Goal: Task Accomplishment & Management: Manage account settings

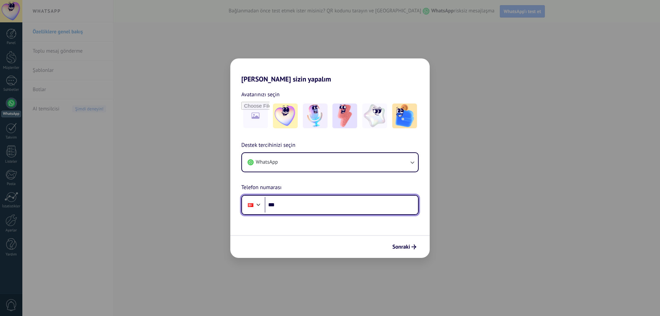
click at [320, 204] on input "***" at bounding box center [341, 205] width 153 height 16
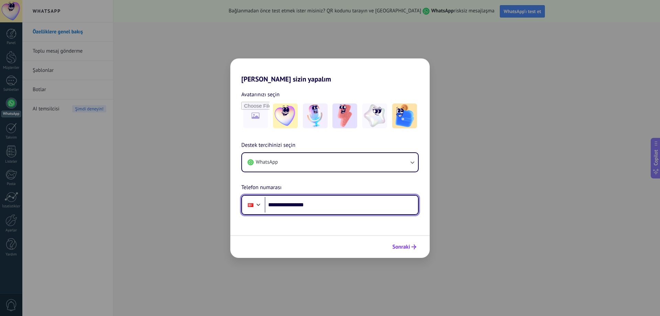
type input "**********"
click at [408, 244] on span "Sonraki" at bounding box center [401, 246] width 18 height 5
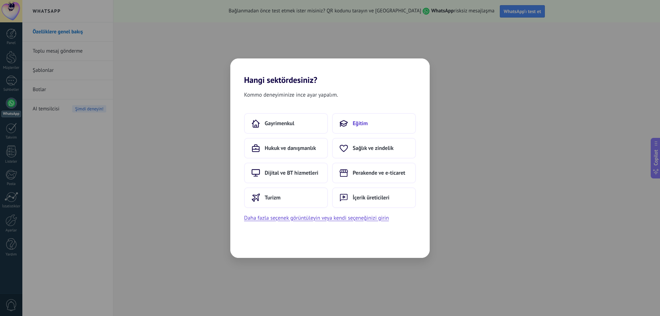
click at [352, 125] on button "Eğitim" at bounding box center [374, 123] width 84 height 21
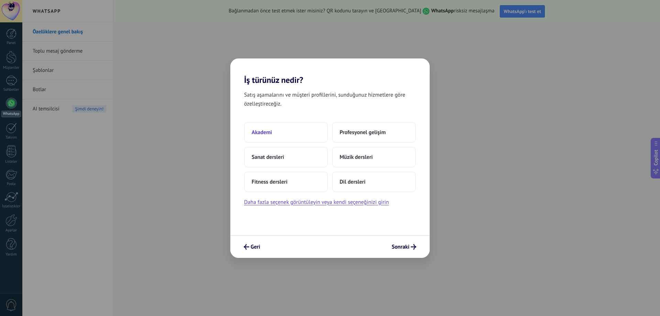
click at [290, 130] on button "Akademi" at bounding box center [286, 132] width 84 height 21
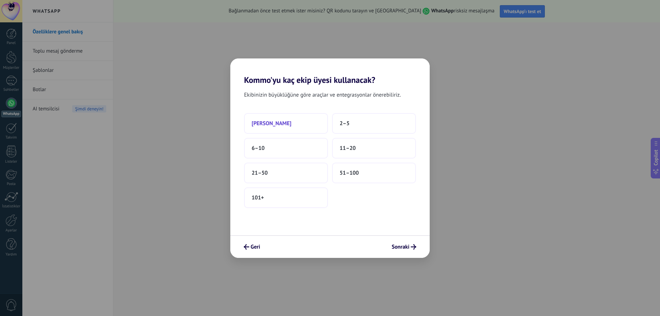
click at [304, 123] on button "Sadece ben" at bounding box center [286, 123] width 84 height 21
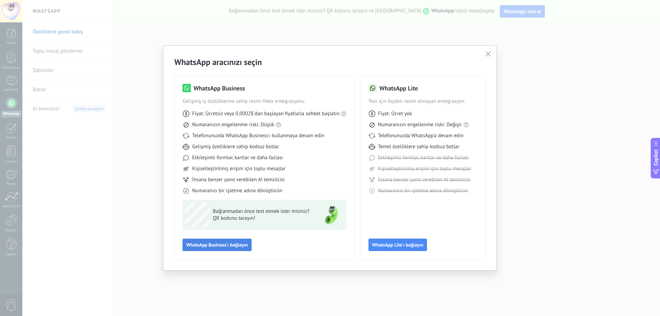
click at [240, 244] on span "WhatsApp Business'ı bağlayın" at bounding box center [216, 244] width 61 height 5
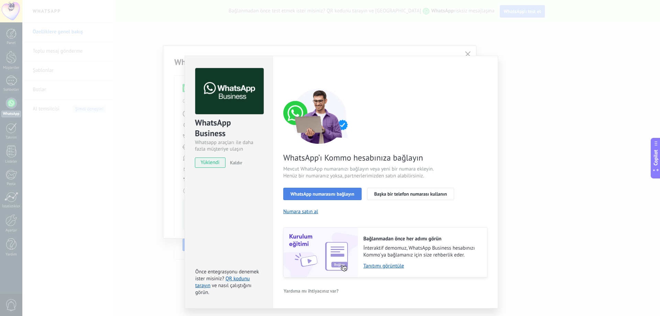
click at [344, 194] on span "WhatsApp numarasını bağlayın" at bounding box center [322, 193] width 64 height 5
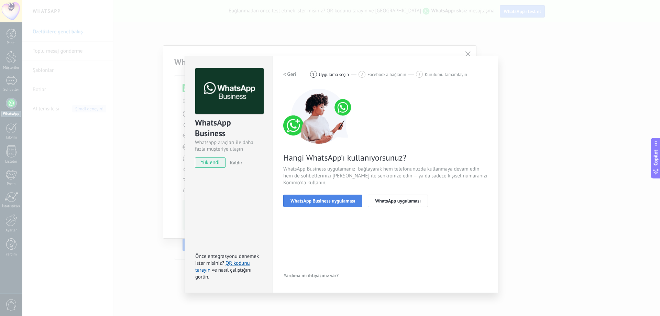
click at [348, 201] on span "WhatsApp Business uygulaması" at bounding box center [322, 200] width 65 height 5
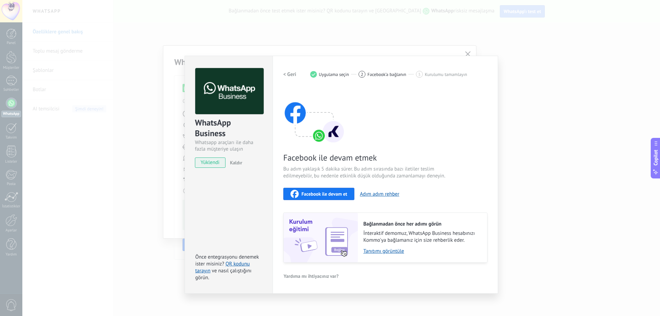
click at [375, 197] on div "Facebook ile devam et Adım adım rehber" at bounding box center [385, 194] width 204 height 12
click at [377, 193] on button "Adım adım rehber" at bounding box center [380, 194] width 40 height 7
click at [430, 117] on div "Facebook ile devam etmek Bu adım yaklaşık 5 dakika sürer. Bu adım sırasında baz…" at bounding box center [385, 176] width 204 height 174
click at [339, 194] on span "Facebook ile devam et" at bounding box center [324, 193] width 46 height 5
click at [415, 111] on div "Facebook ile devam etmek Bu adım yaklaşık 5 dakika sürer. Bu adım sırasında baz…" at bounding box center [385, 176] width 204 height 174
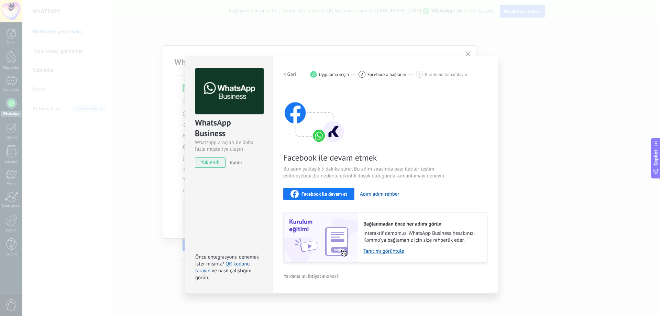
click at [410, 102] on div "Facebook ile devam etmek Bu adım yaklaşık 5 dakika sürer. Bu adım sırasında baz…" at bounding box center [385, 176] width 204 height 174
click at [381, 193] on button "Adım adım rehber" at bounding box center [380, 194] width 40 height 7
click at [474, 50] on div "WhatsApp Business Whatsapp araçları ile daha fazla müşteriye ulaşın yüklendi Ka…" at bounding box center [340, 158] width 637 height 316
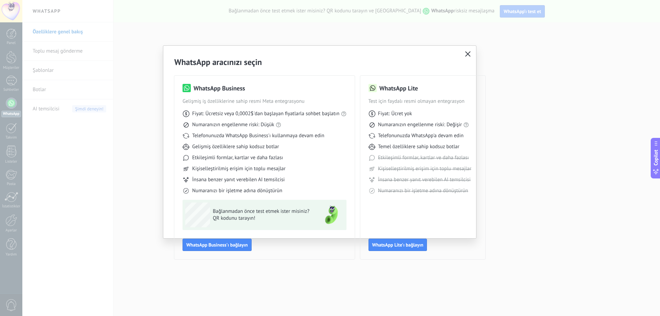
click at [466, 54] on icon "button" at bounding box center [467, 53] width 5 height 5
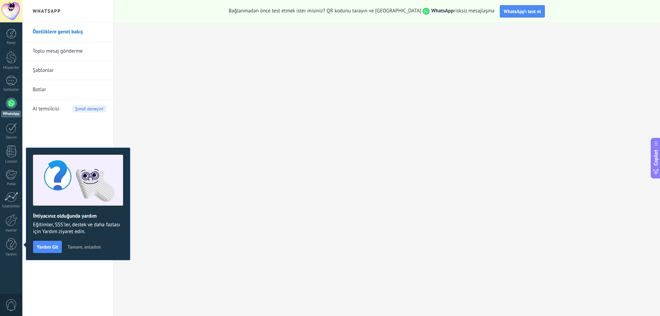
click at [77, 247] on span "Tamam, anladım" at bounding box center [83, 246] width 33 height 5
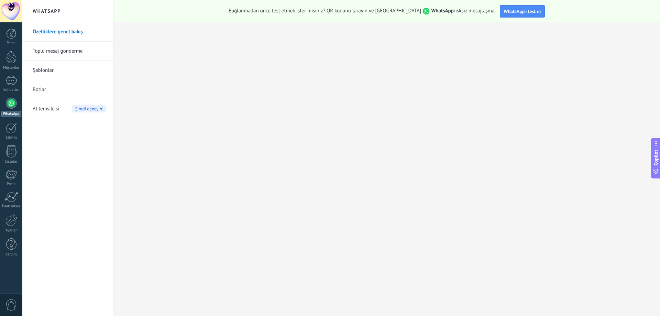
click at [15, 102] on div at bounding box center [11, 103] width 11 height 11
click at [60, 50] on link "Toplu mesaj gönderme" at bounding box center [70, 51] width 74 height 19
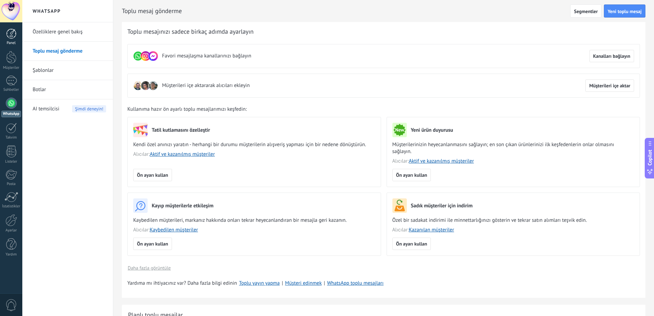
click at [7, 33] on div at bounding box center [11, 34] width 10 height 10
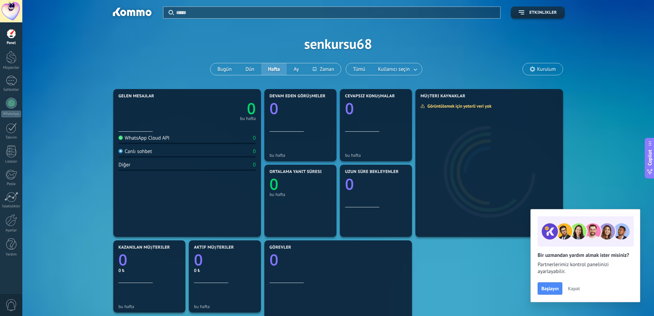
click at [574, 291] on span "Kapat" at bounding box center [574, 288] width 12 height 5
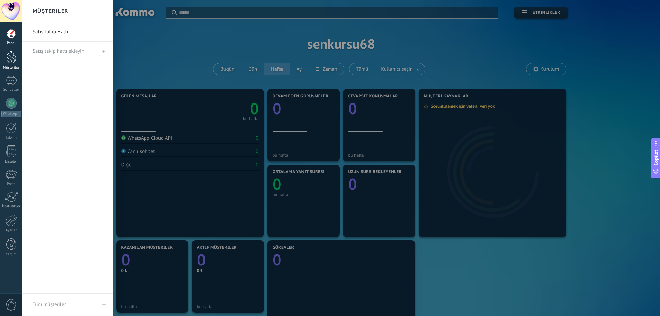
click at [13, 56] on div at bounding box center [11, 57] width 10 height 13
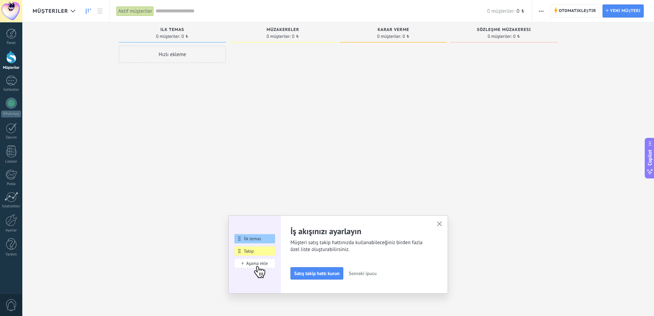
click at [364, 276] on span "Sonraki ipucu" at bounding box center [363, 273] width 28 height 5
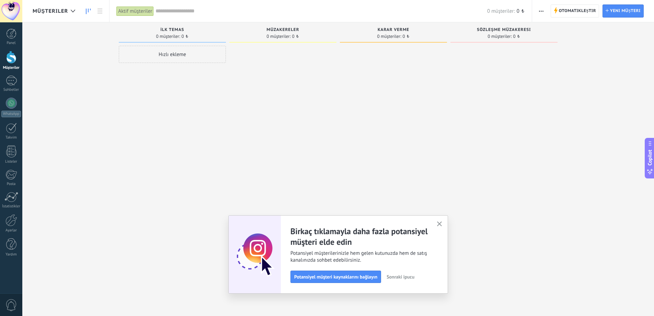
click at [394, 277] on span "Sonraki ipucu" at bounding box center [401, 276] width 28 height 5
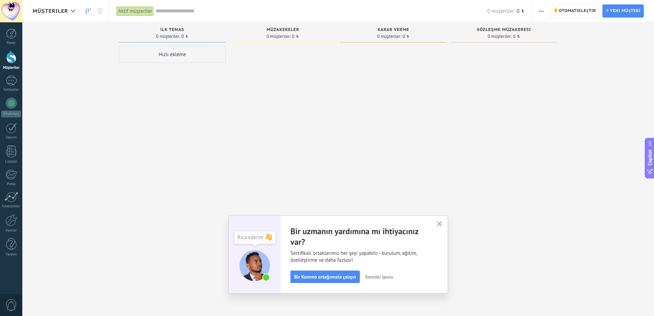
click at [390, 276] on span "Sonraki ipucu" at bounding box center [380, 276] width 28 height 5
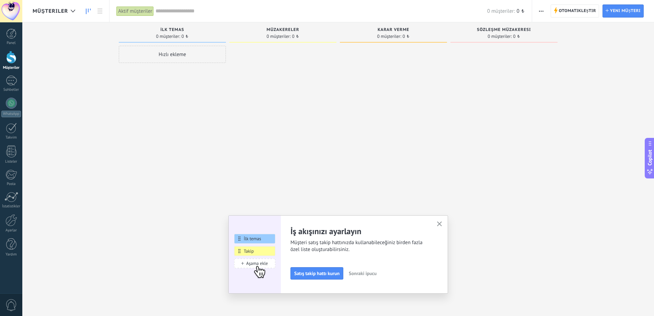
click at [375, 274] on span "Sonraki ipucu" at bounding box center [363, 273] width 28 height 5
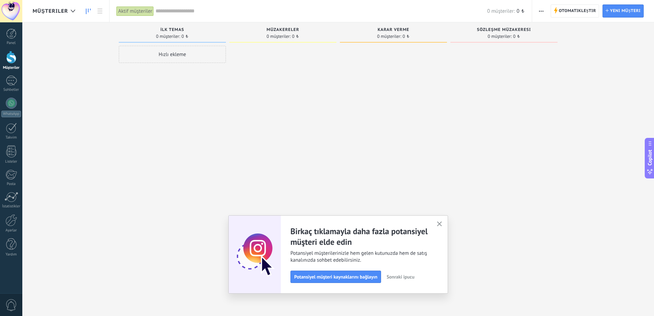
click at [394, 277] on span "Sonraki ipucu" at bounding box center [401, 276] width 28 height 5
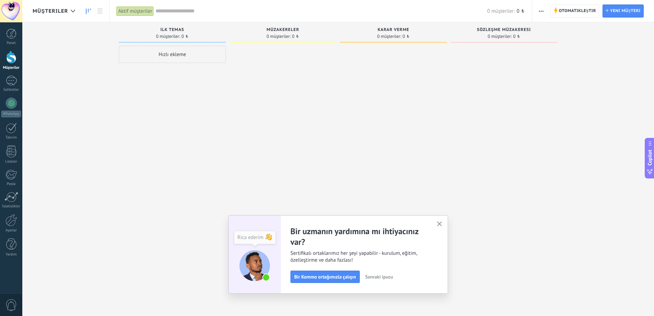
click at [392, 277] on span "Sonraki ipucu" at bounding box center [380, 276] width 28 height 5
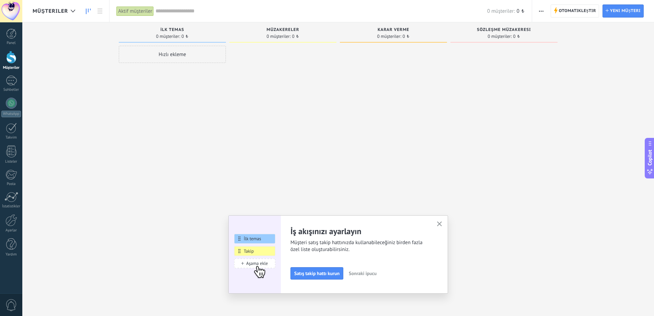
click at [376, 274] on span "Sonraki ipucu" at bounding box center [363, 273] width 28 height 5
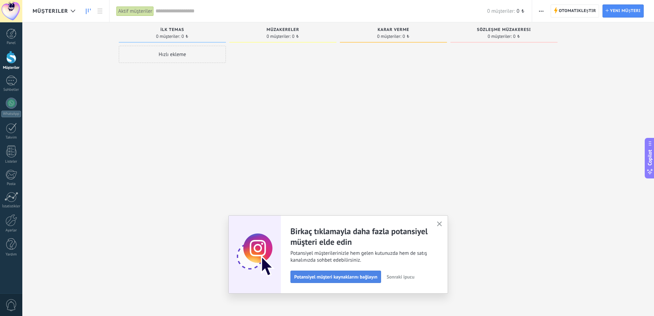
click at [378, 278] on span "Potansiyel müşteri kaynaklarını bağlayın" at bounding box center [335, 276] width 83 height 5
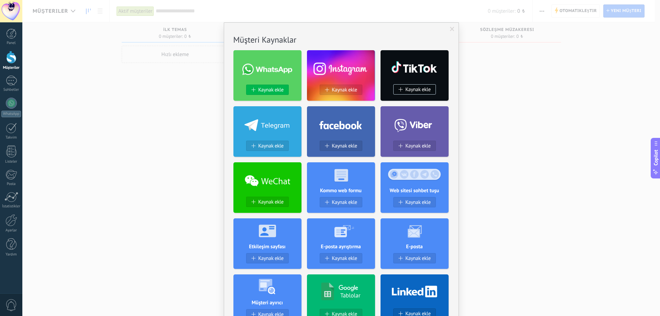
click at [273, 91] on span "Kaynak ekle" at bounding box center [270, 90] width 25 height 6
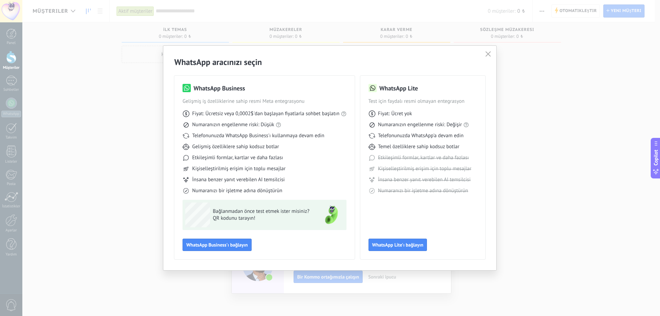
click at [276, 214] on span "Bağlanmadan önce test etmek ister misiniz?" at bounding box center [263, 211] width 100 height 7
click at [492, 52] on button "button" at bounding box center [487, 54] width 9 height 10
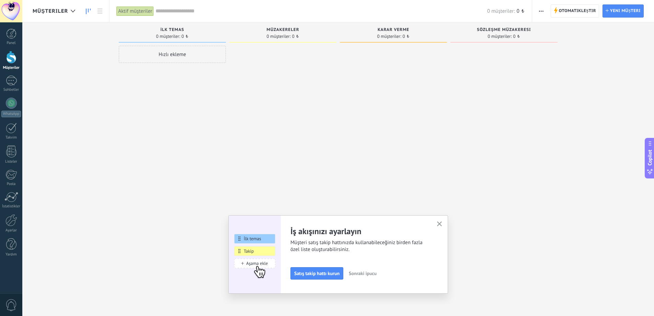
click at [146, 52] on div "Hızlı ekleme" at bounding box center [172, 54] width 107 height 17
click at [175, 56] on input "text" at bounding box center [172, 55] width 100 height 10
click at [172, 70] on input "numeric" at bounding box center [172, 70] width 100 height 10
click at [175, 88] on input "text" at bounding box center [172, 85] width 100 height 10
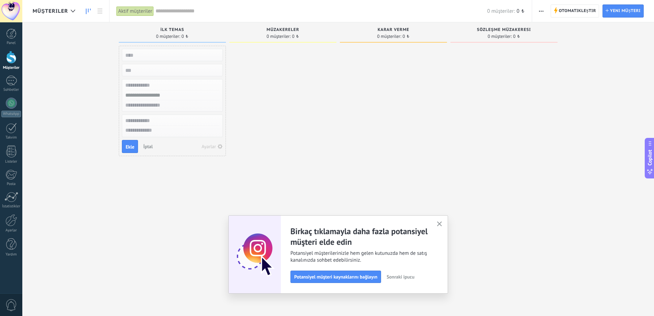
click at [181, 101] on input "text" at bounding box center [172, 105] width 100 height 10
drag, startPoint x: 177, startPoint y: 91, endPoint x: 175, endPoint y: 95, distance: 4.6
click at [177, 91] on input "text" at bounding box center [172, 95] width 100 height 10
click at [175, 97] on input "text" at bounding box center [172, 95] width 100 height 10
click at [169, 114] on div "Ekle İptal Ayarlar" at bounding box center [172, 101] width 107 height 110
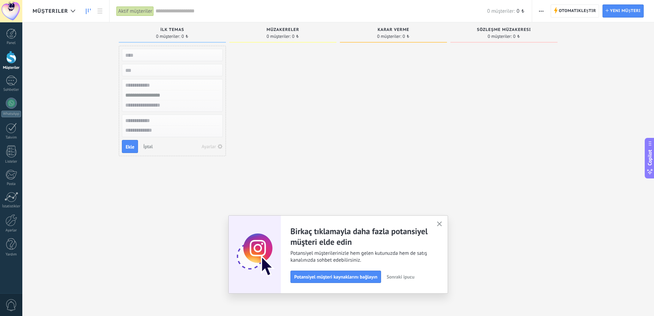
click at [150, 144] on span "İptal" at bounding box center [148, 146] width 10 height 6
click at [9, 82] on div at bounding box center [11, 81] width 11 height 10
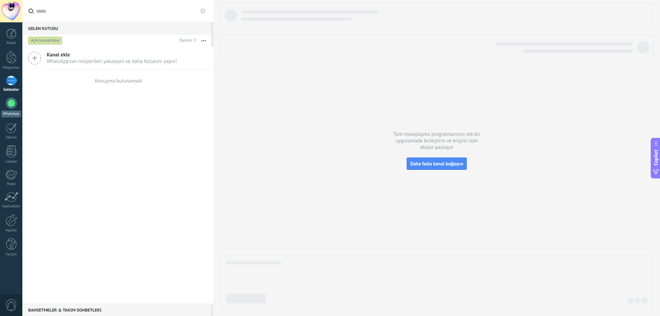
click at [10, 105] on div at bounding box center [11, 103] width 11 height 11
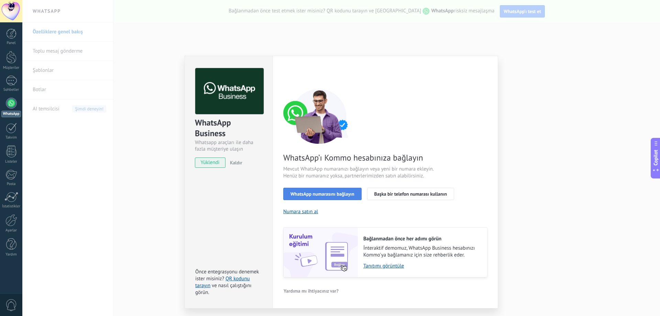
click at [348, 196] on span "WhatsApp numarasını bağlayın" at bounding box center [322, 193] width 64 height 5
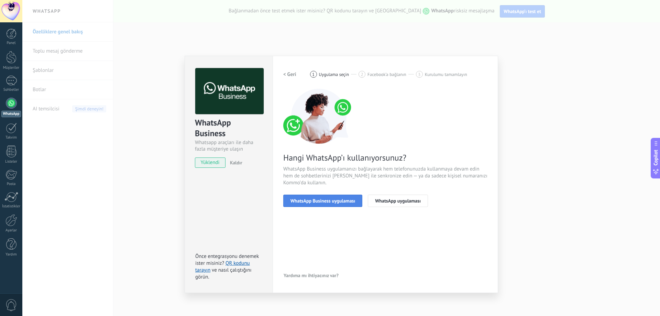
click at [346, 200] on span "WhatsApp Business uygulaması" at bounding box center [322, 200] width 65 height 5
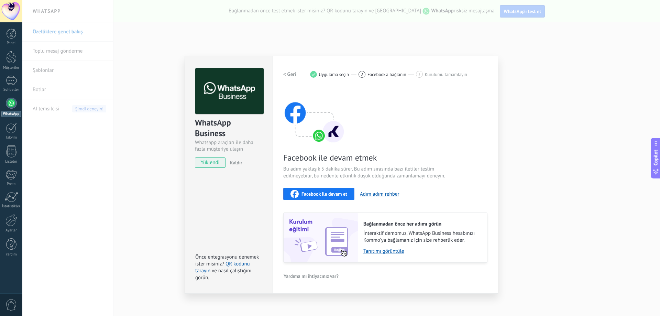
click at [307, 276] on span "Yardıma mı ihtiyacınız var?" at bounding box center [310, 275] width 55 height 5
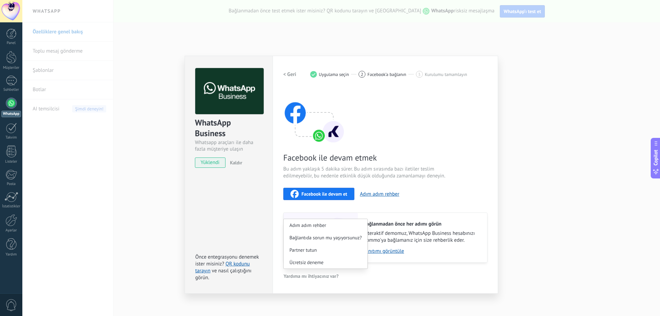
click at [316, 263] on span "Ücretsiz deneme" at bounding box center [306, 262] width 34 height 5
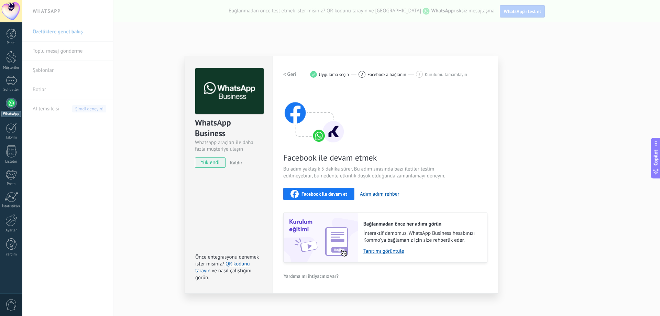
click at [210, 160] on span "yüklendi" at bounding box center [210, 162] width 30 height 10
click at [503, 41] on div "WhatsApp Business Whatsapp araçları ile daha fazla müşteriye ulaşın yüklendi Ka…" at bounding box center [340, 158] width 637 height 316
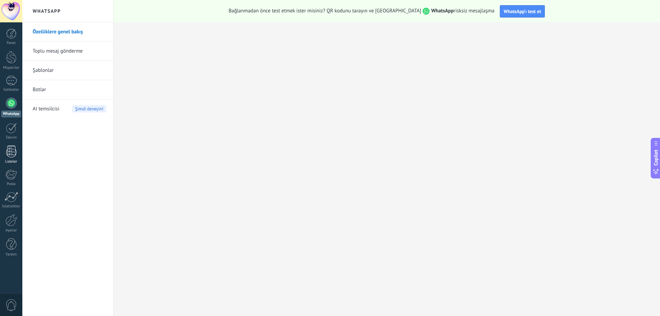
click at [10, 155] on div at bounding box center [11, 151] width 10 height 12
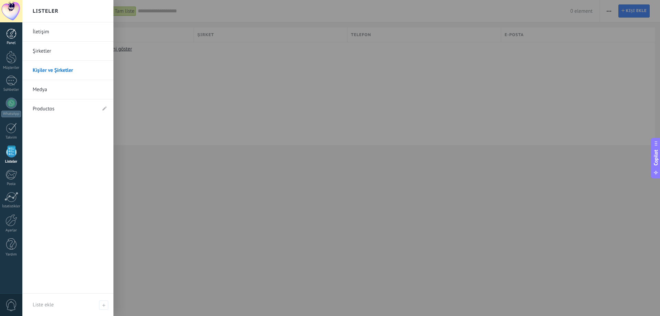
click at [13, 35] on div at bounding box center [11, 34] width 10 height 10
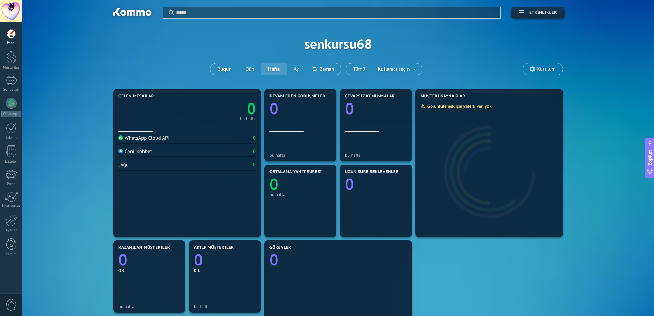
click at [523, 12] on use "button" at bounding box center [521, 12] width 5 height 4
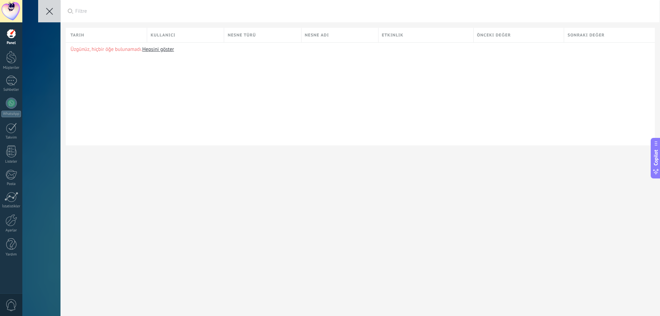
click at [55, 8] on button at bounding box center [49, 11] width 22 height 22
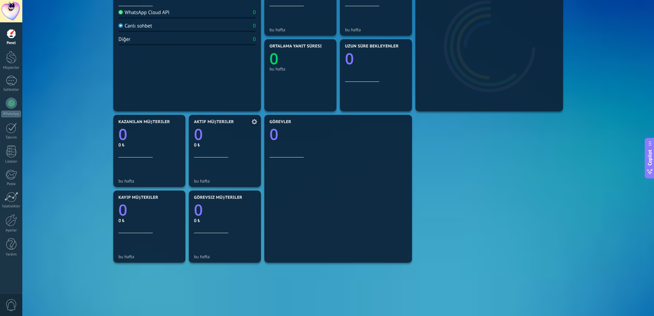
scroll to position [137, 0]
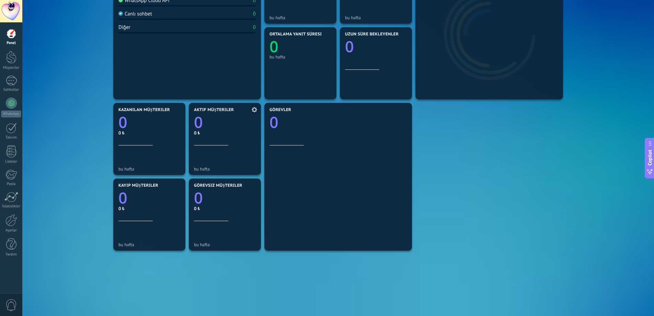
click at [219, 134] on div "0 ₺" at bounding box center [225, 133] width 62 height 6
click at [290, 136] on div "Görevler 0" at bounding box center [338, 127] width 137 height 38
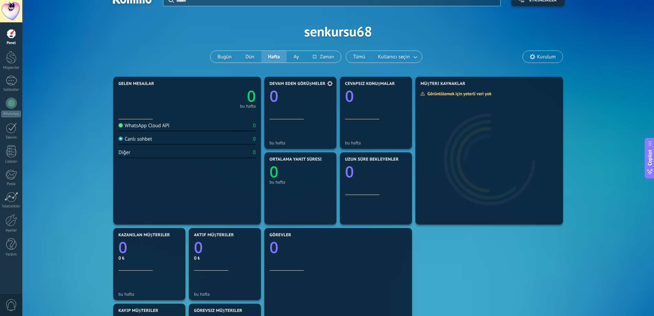
scroll to position [0, 0]
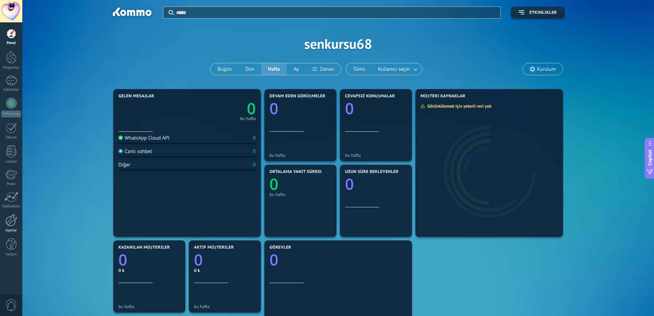
click at [10, 219] on div at bounding box center [11, 220] width 12 height 12
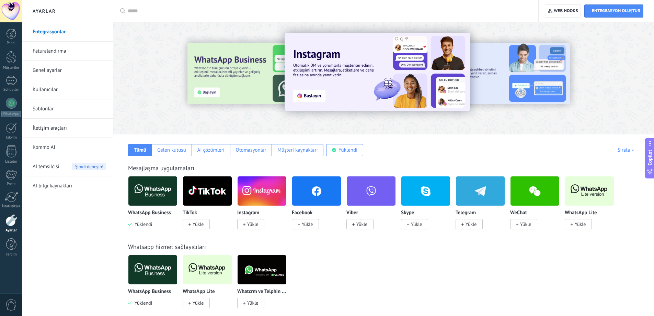
click at [310, 98] on img at bounding box center [378, 72] width 186 height 78
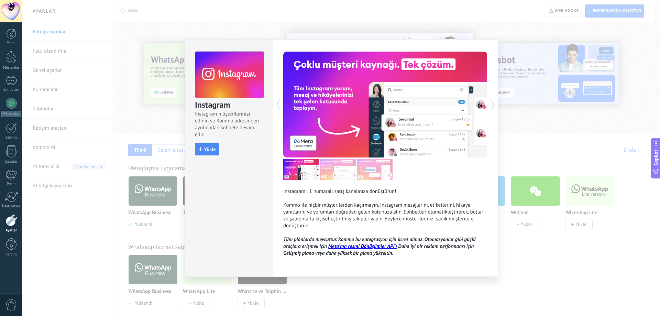
click at [529, 35] on div "Instagram Instagram müşterilerinizi edinin ve Kommo adresinden ayrılmadan sohbe…" at bounding box center [340, 158] width 637 height 316
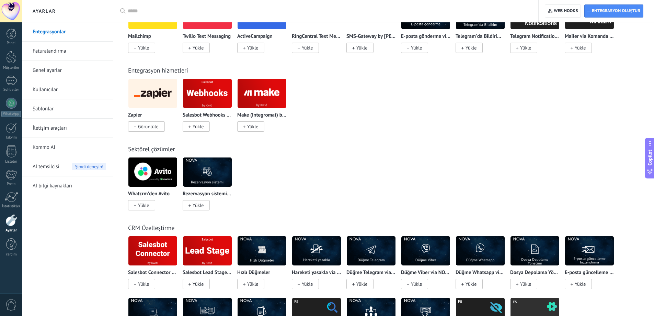
scroll to position [790, 0]
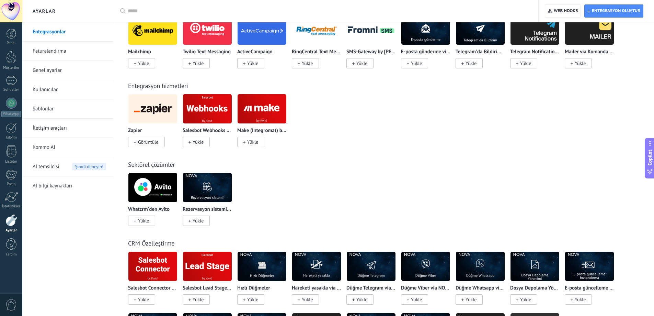
click at [35, 168] on span "AI temsilcisi" at bounding box center [46, 166] width 27 height 19
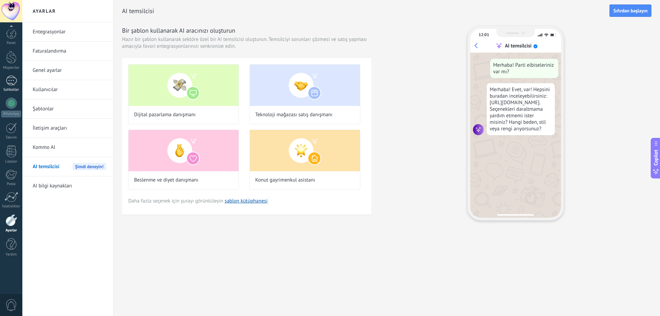
click at [13, 85] on div at bounding box center [11, 81] width 11 height 10
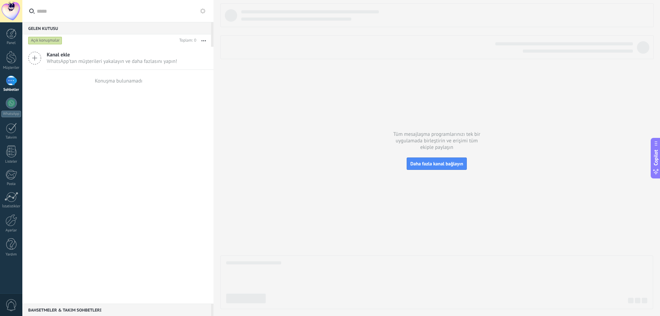
click at [31, 56] on icon at bounding box center [34, 58] width 13 height 13
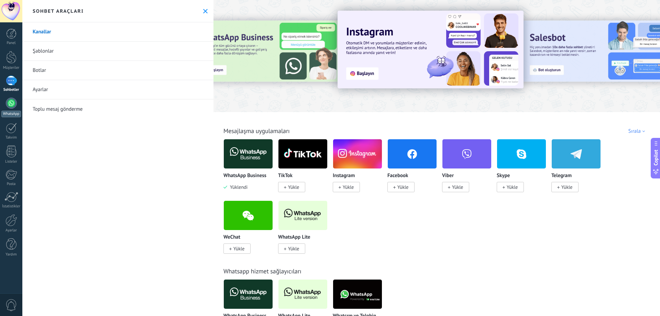
click at [11, 101] on div at bounding box center [11, 103] width 11 height 11
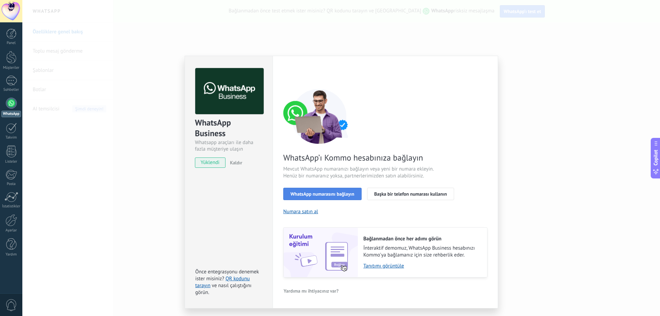
click at [338, 191] on span "WhatsApp numarasını bağlayın" at bounding box center [322, 193] width 64 height 5
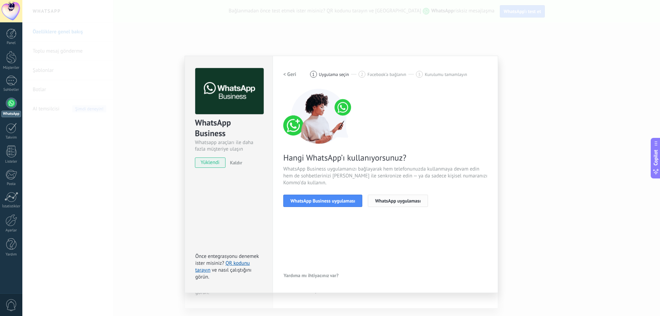
click at [379, 200] on span "WhatsApp uygulaması" at bounding box center [398, 200] width 46 height 5
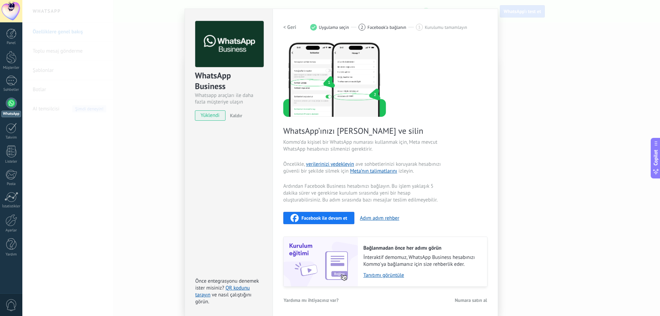
scroll to position [48, 0]
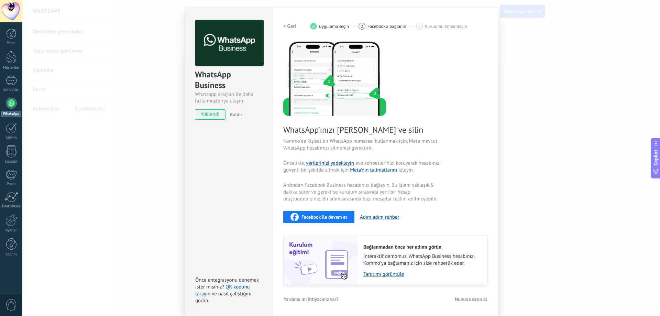
click at [457, 299] on span "Numara satın al" at bounding box center [471, 298] width 32 height 5
click at [162, 76] on div "WhatsApp Business Whatsapp araçları ile daha fazla müşteriye ulaşın yüklendi Ka…" at bounding box center [340, 158] width 637 height 316
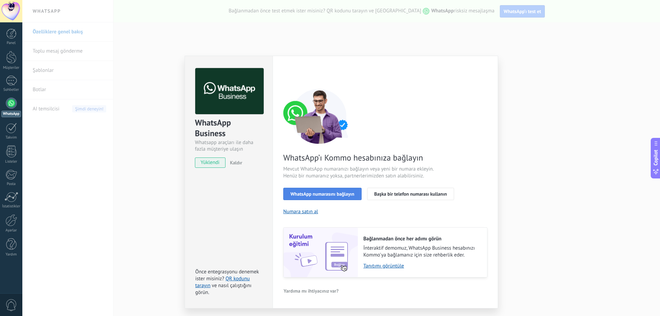
click at [306, 195] on span "WhatsApp numarasını bağlayın" at bounding box center [322, 193] width 64 height 5
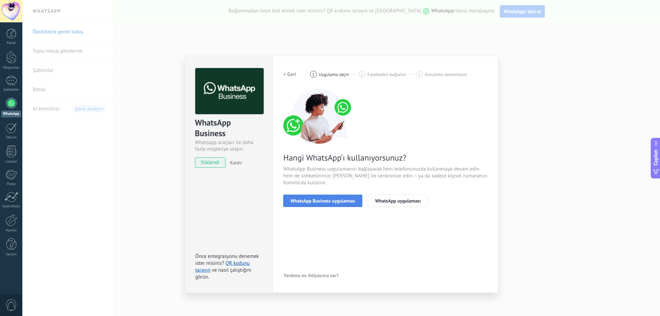
click at [310, 200] on span "WhatsApp Business uygulaması" at bounding box center [322, 200] width 65 height 5
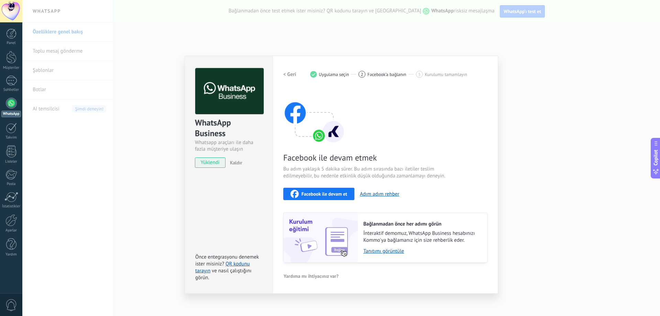
click at [313, 192] on span "Facebook ile devam et" at bounding box center [324, 193] width 46 height 5
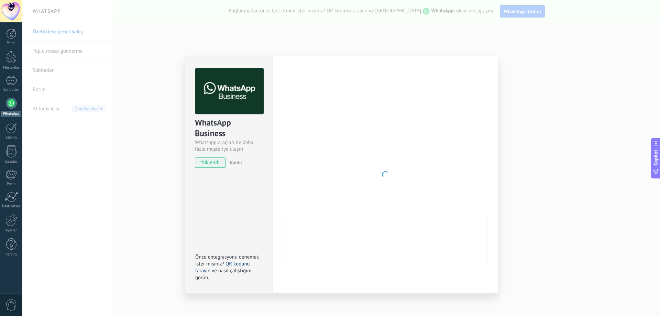
click at [240, 262] on link "QR kodunu tarayın" at bounding box center [222, 266] width 55 height 13
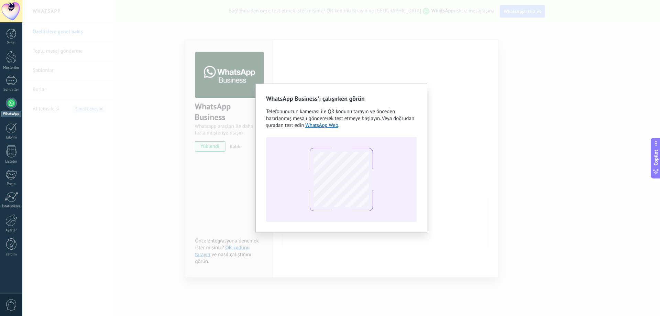
click at [553, 59] on div "WhatsApp Business'ı çalışırken görün Telefonunuzun kamerası ile QR kodunu taray…" at bounding box center [340, 158] width 637 height 316
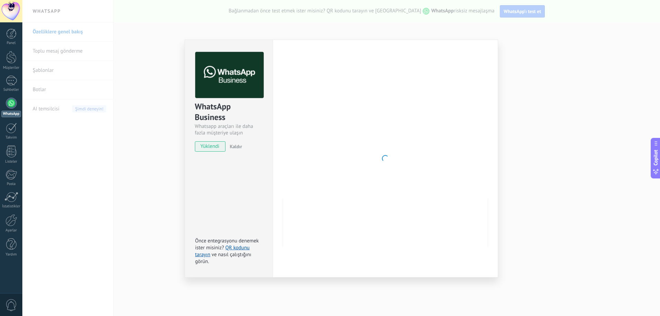
click at [559, 68] on div "WhatsApp Business Whatsapp araçları ile daha fazla müşteriye ulaşın yüklendi Ka…" at bounding box center [340, 158] width 637 height 316
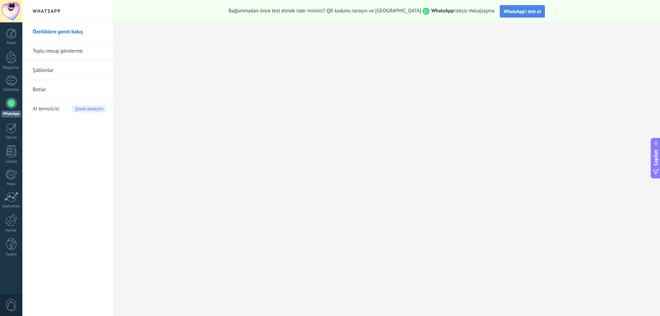
click at [508, 12] on span "WhatsApp’ı test et" at bounding box center [521, 11] width 37 height 6
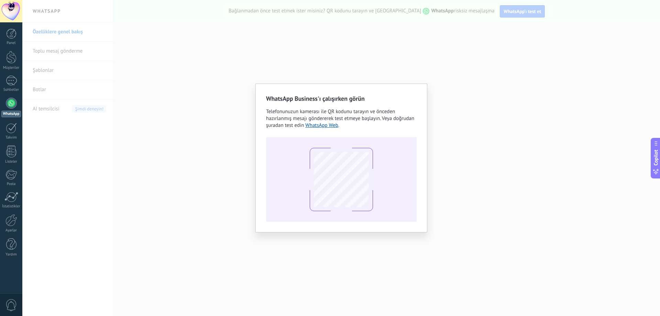
drag, startPoint x: 71, startPoint y: 58, endPoint x: 98, endPoint y: 60, distance: 26.9
click at [75, 59] on div "WhatsApp Business'ı çalışırken görün Telefonunuzun kamerası ile QR kodunu taray…" at bounding box center [340, 158] width 637 height 316
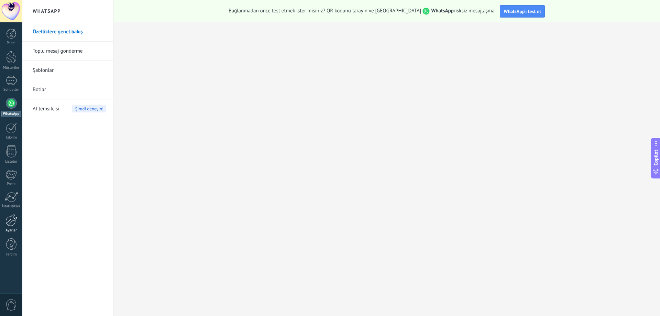
click at [8, 226] on link "Ayarlar" at bounding box center [11, 223] width 22 height 19
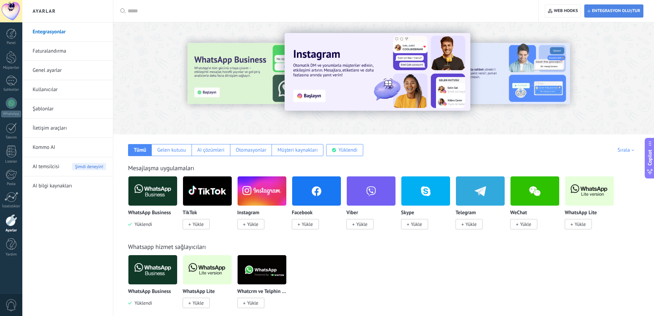
click at [594, 8] on span "Entegrasyon oluştur" at bounding box center [616, 10] width 48 height 5
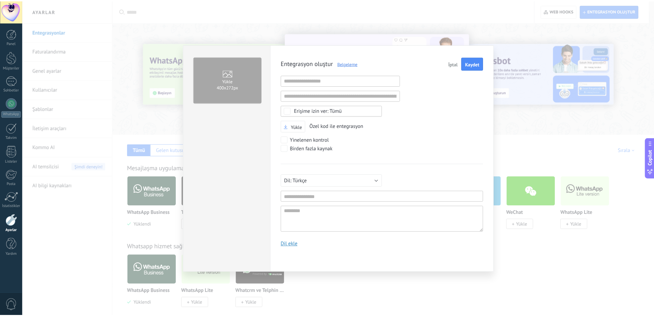
scroll to position [7, 0]
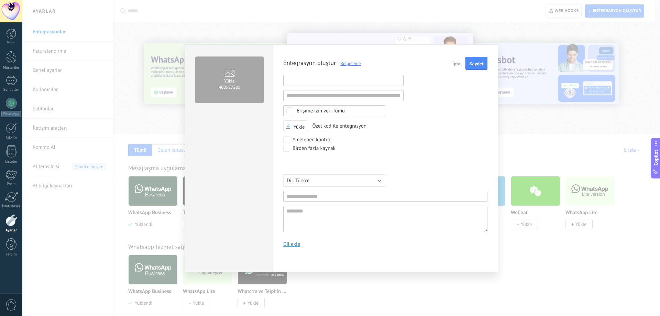
click at [368, 81] on input "text" at bounding box center [343, 80] width 120 height 11
click at [357, 110] on span "Tümü" at bounding box center [336, 110] width 80 height 5
click at [357, 110] on label "Hiçbirini seçme" at bounding box center [333, 110] width 101 height 10
click at [449, 111] on div "Entegrasyon oluştur Belgeleme İptal Kaydet Geçersiz URL Geçersiz URL Tümünü seç…" at bounding box center [385, 154] width 204 height 195
click at [500, 55] on div "Yükle 400х272px Entegrasyon oluştur Belgeleme İptal Kaydet Geçersiz URL Geçersi…" at bounding box center [340, 158] width 637 height 316
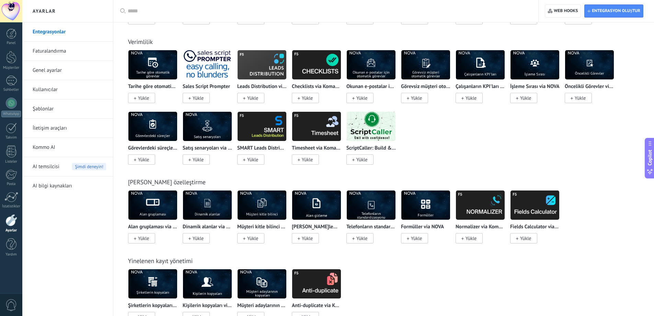
scroll to position [1469, 0]
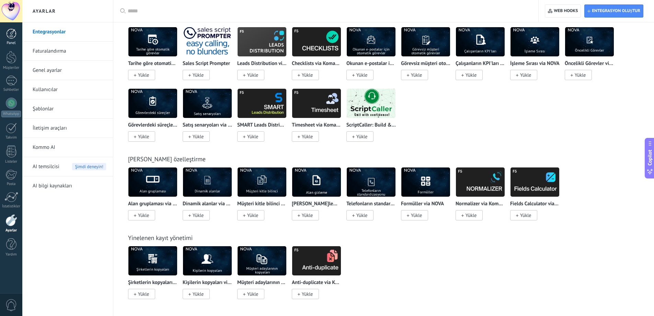
click at [12, 41] on link "Panel" at bounding box center [11, 37] width 22 height 17
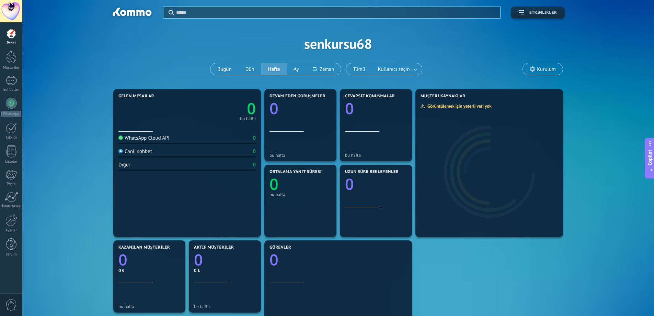
click at [530, 12] on span "Etkinlikler" at bounding box center [543, 12] width 27 height 5
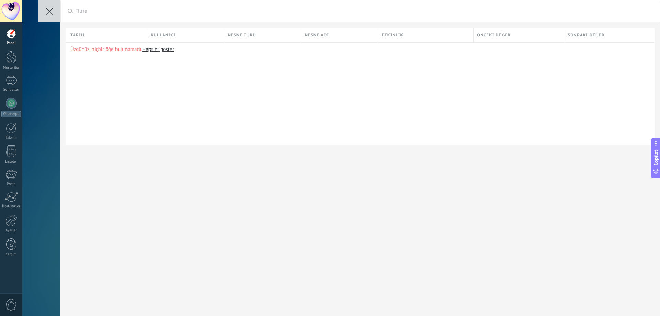
click at [50, 11] on use at bounding box center [49, 11] width 7 height 7
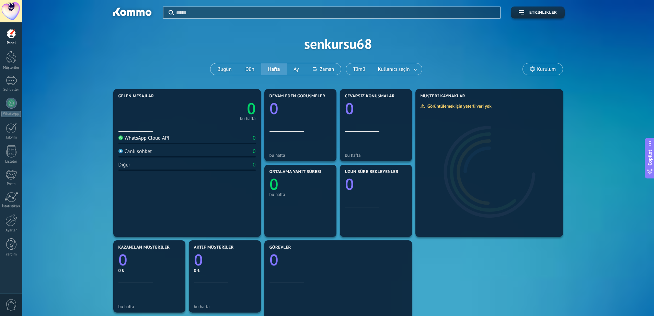
click at [10, 10] on div at bounding box center [11, 11] width 22 height 22
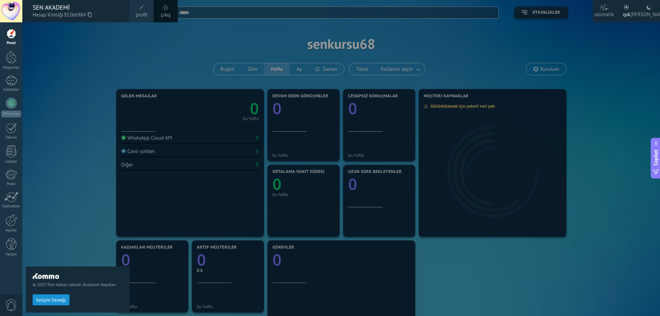
click at [145, 9] on link "profil" at bounding box center [142, 11] width 24 height 22
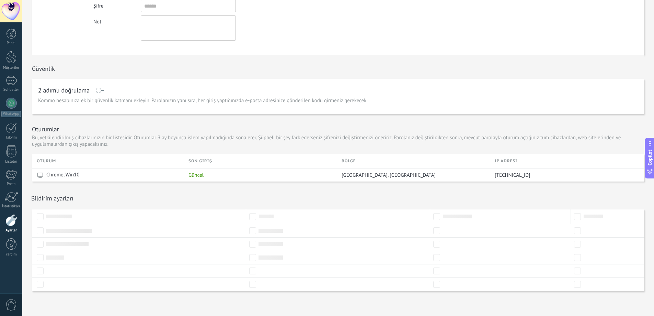
scroll to position [111, 0]
click at [69, 174] on span "Chrome, Win10" at bounding box center [62, 173] width 33 height 7
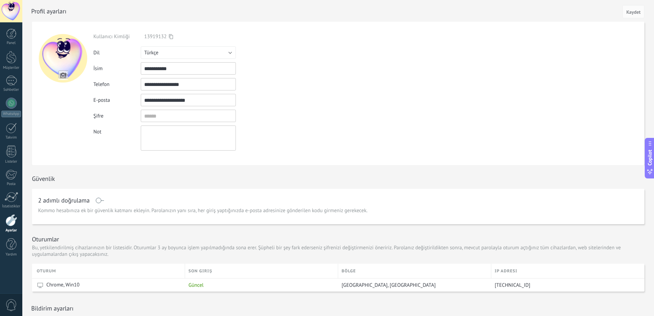
scroll to position [0, 0]
click at [183, 55] on button "Türkçe" at bounding box center [188, 53] width 95 height 12
click at [183, 55] on span "Русский" at bounding box center [185, 53] width 97 height 7
drag, startPoint x: 190, startPoint y: 70, endPoint x: 114, endPoint y: 82, distance: 77.2
click at [114, 82] on div "**********" at bounding box center [190, 92] width 194 height 117
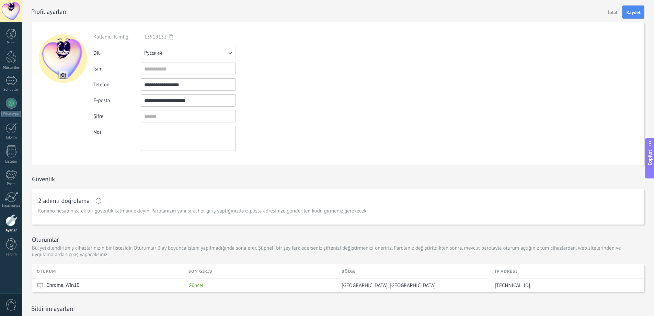
drag, startPoint x: 159, startPoint y: 88, endPoint x: 61, endPoint y: 113, distance: 101.9
click at [61, 113] on form "**********" at bounding box center [338, 93] width 613 height 143
drag, startPoint x: 202, startPoint y: 100, endPoint x: 67, endPoint y: 117, distance: 135.8
click at [67, 117] on form "**********" at bounding box center [338, 93] width 613 height 143
click at [359, 67] on form "Kullanıcı Kimliği 13919132 İle giriş yapın Dil Русский English Español Portuguê…" at bounding box center [338, 93] width 613 height 143
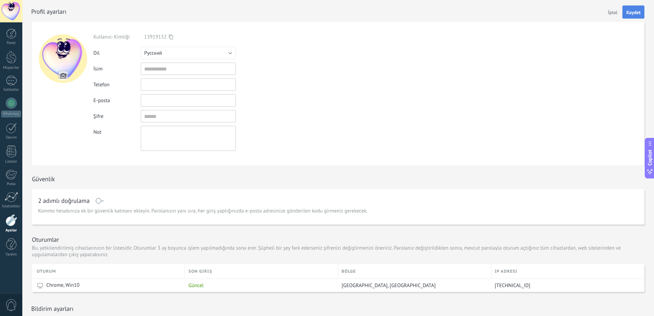
click at [640, 11] on span "Kaydet" at bounding box center [634, 12] width 14 height 5
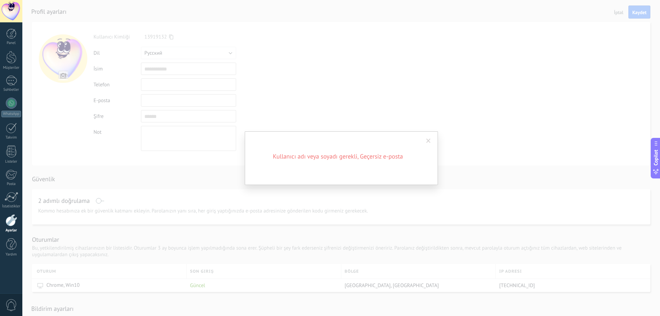
click at [375, 99] on div "Kullanıcı adı veya soyadı gerekli, Geçersiz e-posta" at bounding box center [340, 158] width 637 height 316
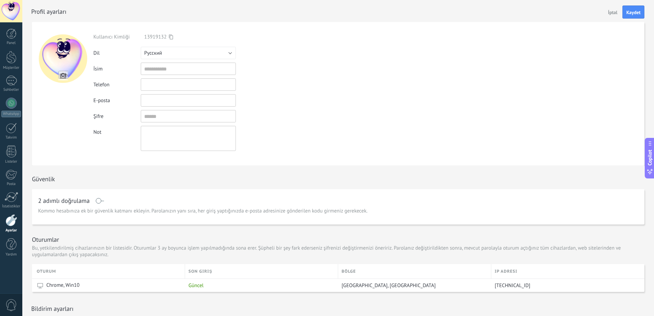
click at [254, 99] on div "Geçerli bir e-posta girin" at bounding box center [262, 101] width 52 height 6
click at [106, 35] on div "Kullanıcı Kimliği" at bounding box center [116, 37] width 47 height 7
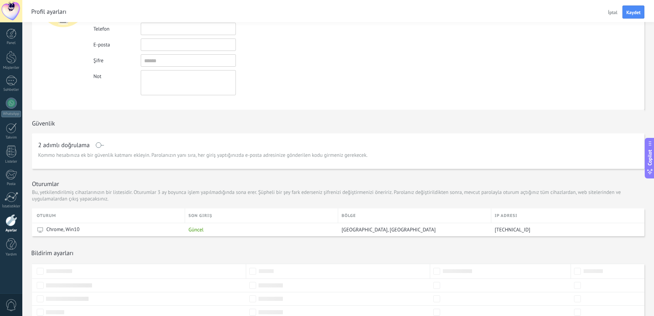
scroll to position [43, 0]
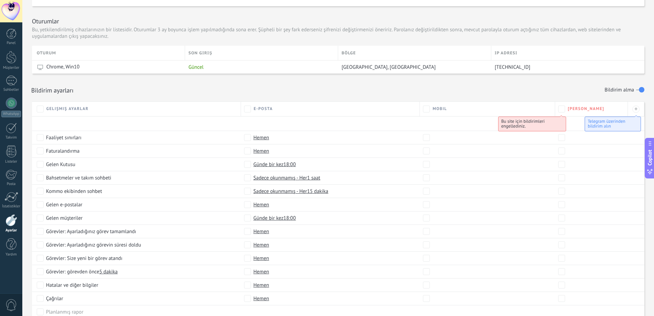
scroll to position [247, 0]
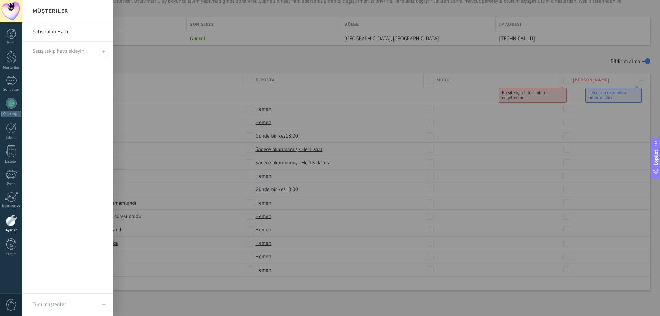
click at [415, 93] on div at bounding box center [352, 158] width 660 height 316
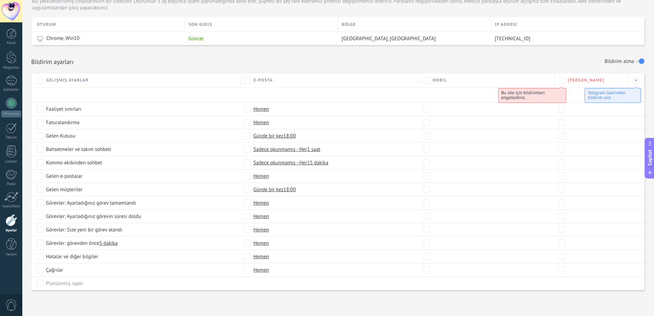
click at [646, 158] on button "Copilot" at bounding box center [650, 158] width 10 height 41
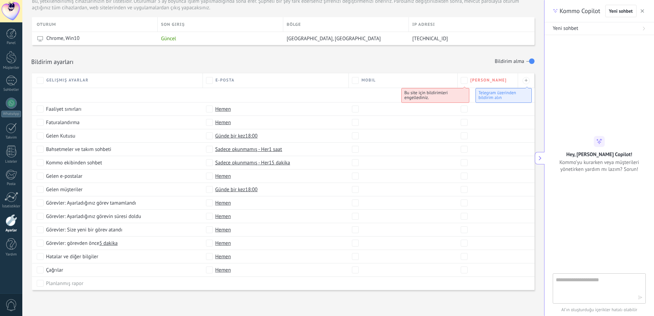
click at [576, 293] on textarea at bounding box center [594, 288] width 77 height 25
type textarea "**********"
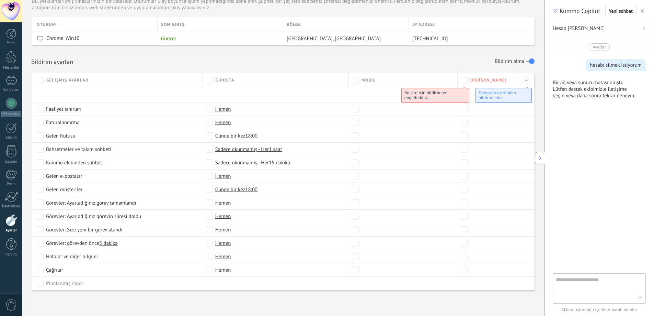
click at [508, 177] on div at bounding box center [488, 175] width 54 height 7
click at [538, 162] on button at bounding box center [540, 158] width 10 height 12
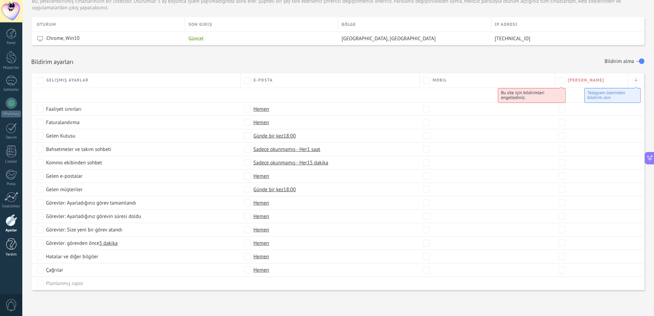
click at [15, 245] on div at bounding box center [11, 244] width 10 height 12
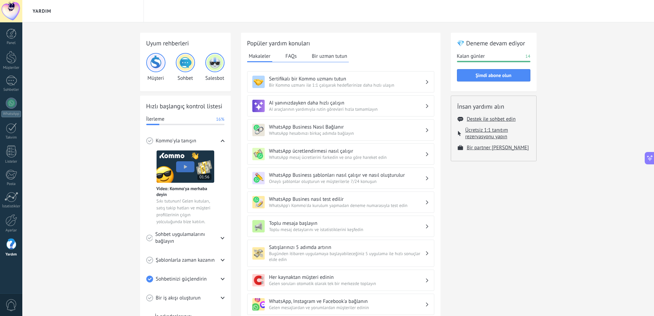
click at [176, 116] on div "İlerleme 16%" at bounding box center [185, 119] width 78 height 7
click at [16, 217] on div at bounding box center [11, 220] width 12 height 12
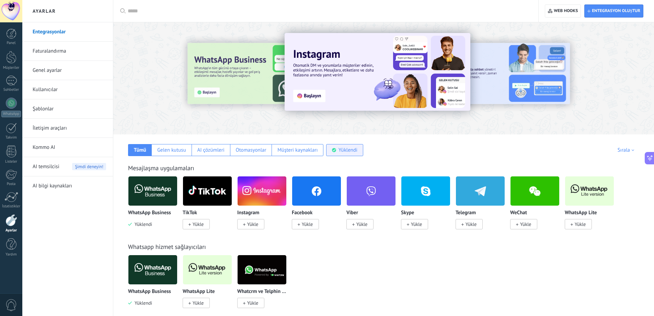
click at [349, 149] on div "Yüklendi" at bounding box center [348, 150] width 19 height 7
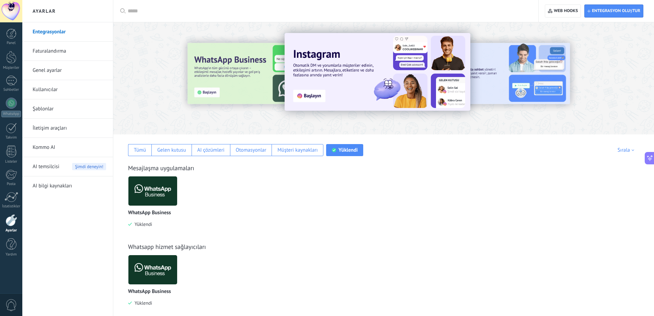
click at [141, 203] on img at bounding box center [152, 190] width 49 height 33
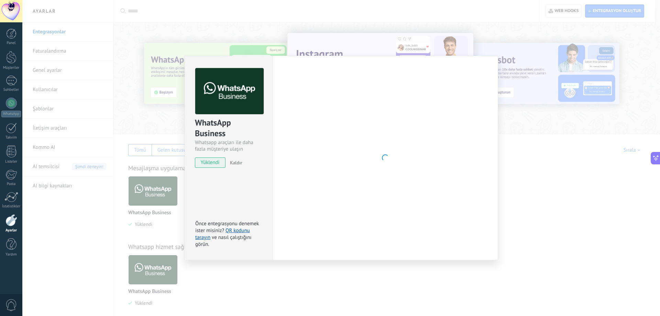
click at [147, 211] on div "WhatsApp Business Whatsapp araçları ile daha fazla müşteriye ulaşın yüklendi Ka…" at bounding box center [340, 158] width 637 height 316
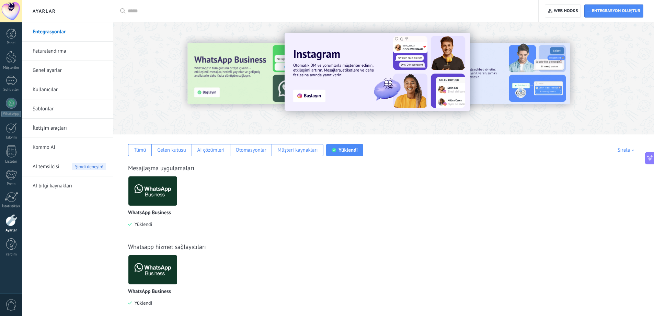
click at [147, 211] on p "WhatsApp Business" at bounding box center [149, 213] width 43 height 6
click at [148, 199] on img at bounding box center [152, 190] width 49 height 33
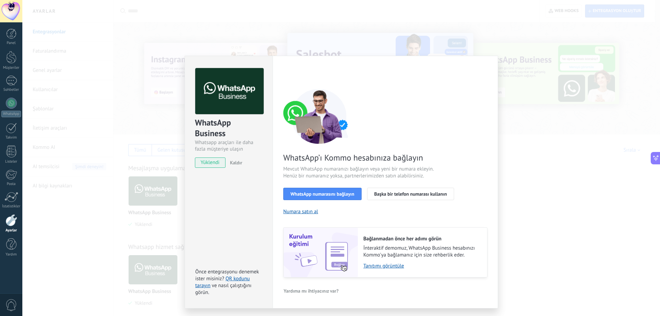
click at [235, 161] on span "Kaldır" at bounding box center [236, 162] width 12 height 6
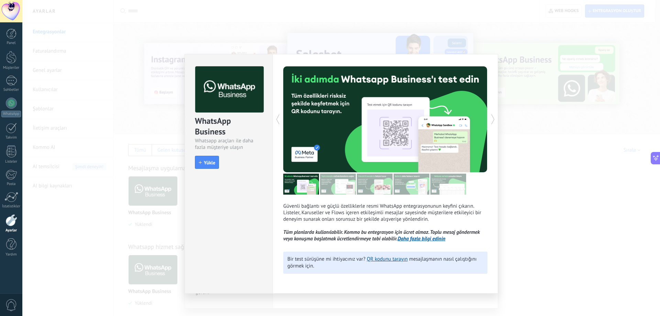
click at [138, 197] on div "WhatsApp Business Whatsapp araçları ile daha fazla müşteriye ulaşın install Yük…" at bounding box center [340, 158] width 637 height 316
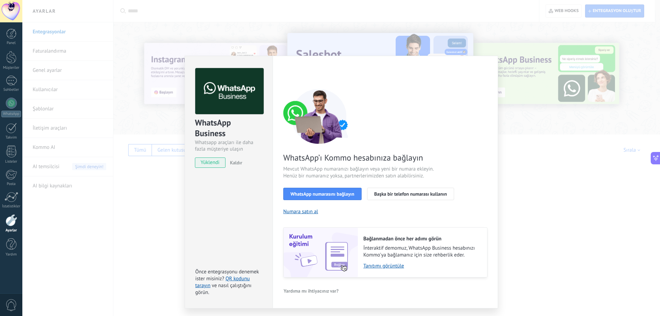
click at [202, 198] on div "WhatsApp Business Whatsapp araçları ile daha fazla müşteriye ulaşın yüklendi Ka…" at bounding box center [228, 182] width 88 height 253
click at [237, 164] on span "Kaldır" at bounding box center [236, 162] width 12 height 6
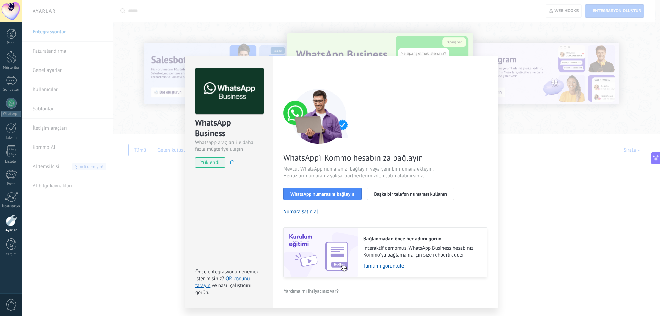
click at [160, 199] on div "WhatsApp Business Whatsapp araçları ile daha fazla müşteriye ulaşın yüklendi Ka…" at bounding box center [340, 158] width 637 height 316
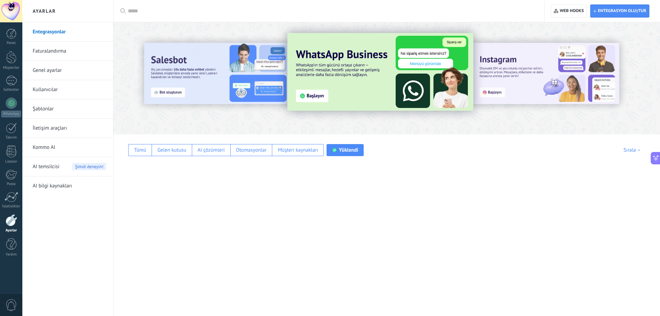
click at [332, 153] on div "Yüklendi" at bounding box center [344, 150] width 37 height 12
click at [309, 152] on div "Müşteri kaynakları" at bounding box center [298, 150] width 40 height 7
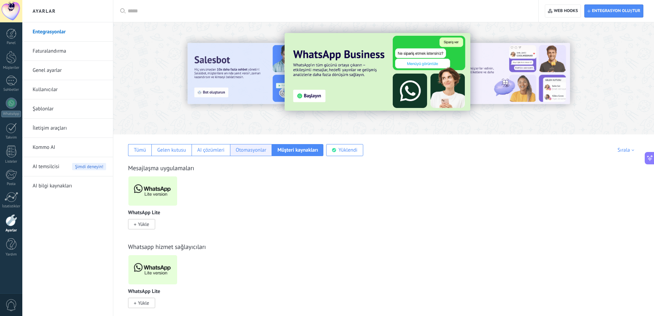
click at [253, 150] on div "Otomasyonlar" at bounding box center [251, 150] width 31 height 7
click at [216, 153] on div "AI çözümleri" at bounding box center [210, 150] width 27 height 7
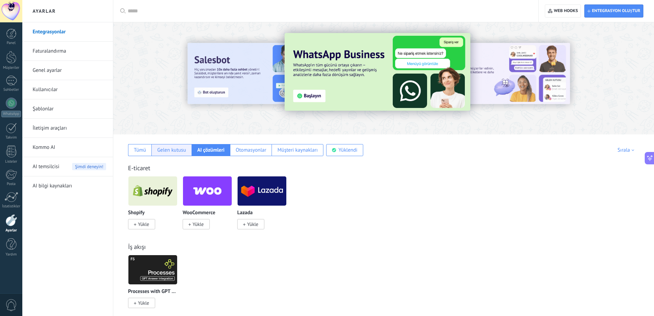
click at [183, 149] on div "Gelen kutusu" at bounding box center [171, 150] width 29 height 7
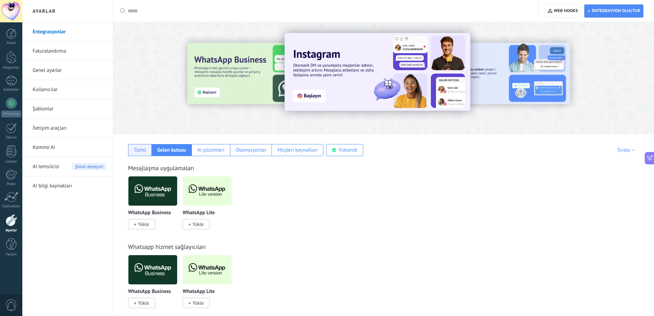
click at [146, 152] on div "Tümü" at bounding box center [140, 150] width 12 height 7
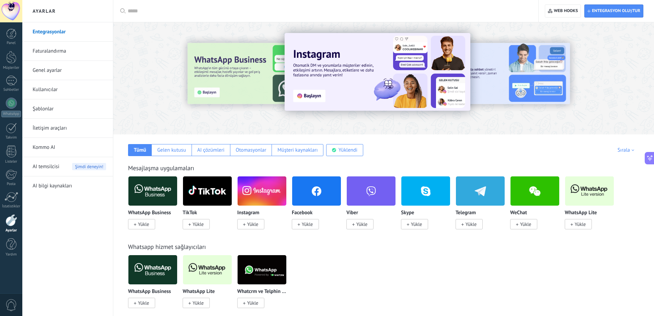
click at [56, 54] on link "Faturalandırma" at bounding box center [70, 51] width 74 height 19
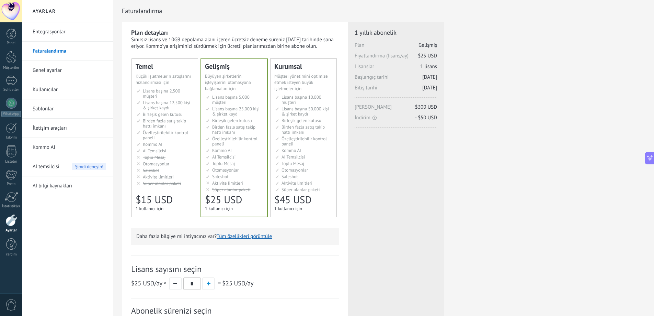
click at [62, 70] on link "Genel ayarlar" at bounding box center [70, 70] width 74 height 19
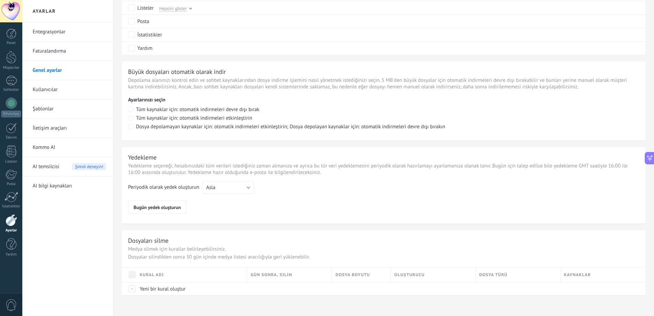
scroll to position [421, 0]
click at [276, 276] on span "Gün sonra, silin" at bounding box center [272, 273] width 42 height 7
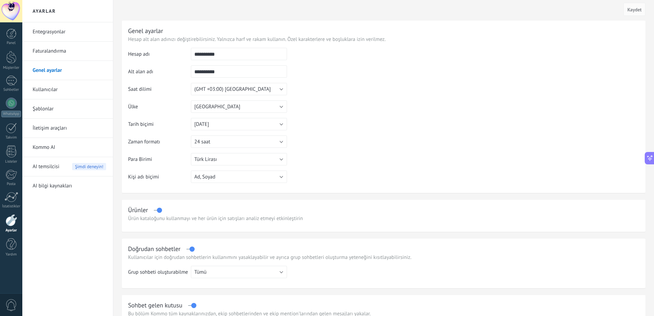
scroll to position [0, 0]
click at [85, 90] on link "Kullanıcılar" at bounding box center [70, 89] width 74 height 19
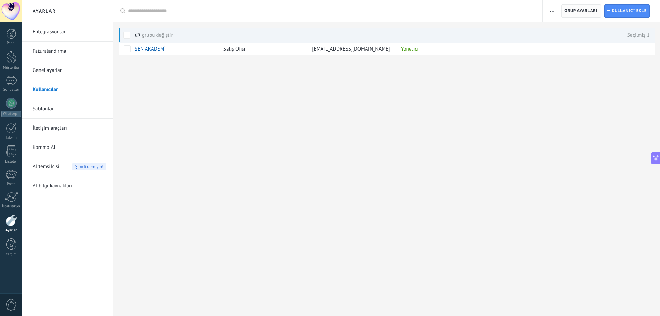
click at [570, 11] on span "Grup ayarları" at bounding box center [580, 11] width 33 height 12
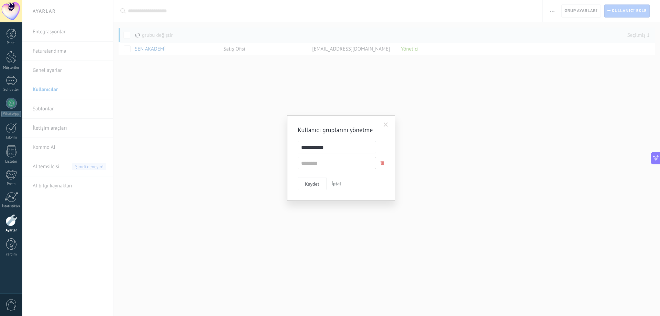
click at [382, 164] on span at bounding box center [382, 163] width 4 height 4
click at [337, 165] on span "İptal" at bounding box center [337, 168] width 10 height 6
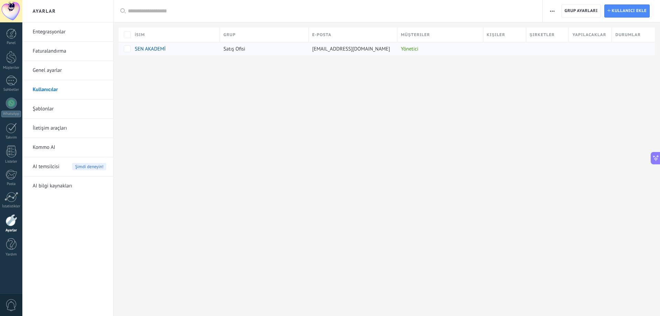
click at [392, 51] on div "[EMAIL_ADDRESS][DOMAIN_NAME]" at bounding box center [351, 48] width 85 height 13
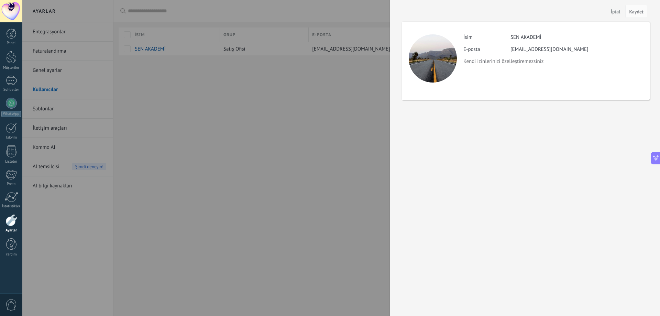
click at [444, 65] on div at bounding box center [432, 58] width 48 height 48
click at [498, 61] on p "Kendi izinlerinizi özelleştiremezsiniz" at bounding box center [552, 61] width 179 height 7
click at [618, 13] on span "İptal" at bounding box center [615, 11] width 10 height 5
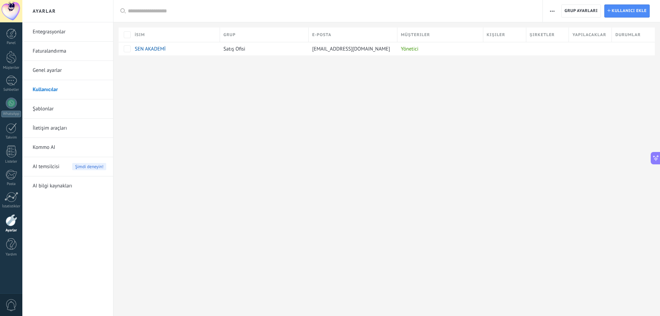
click at [70, 130] on link "İletişim araçları" at bounding box center [70, 128] width 74 height 19
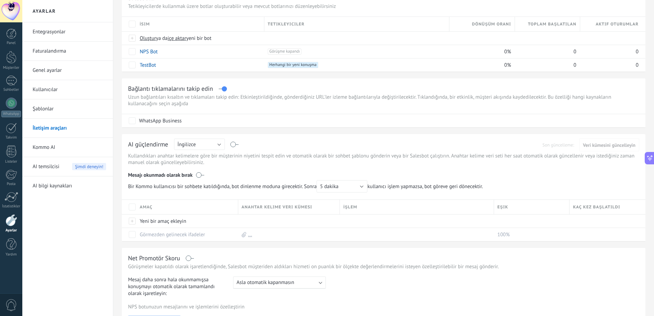
scroll to position [69, 0]
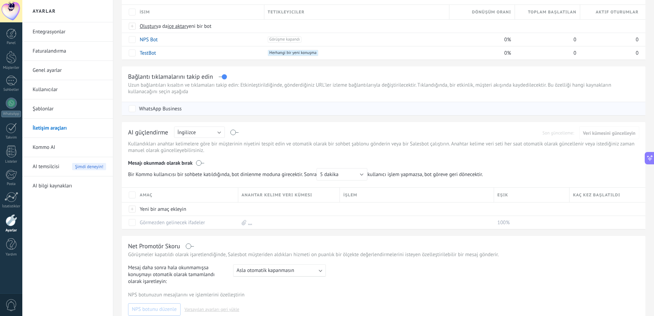
click at [172, 110] on div "WhatsApp Business" at bounding box center [160, 108] width 43 height 7
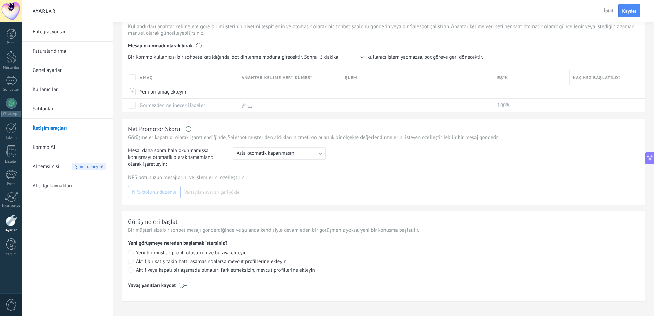
scroll to position [193, 0]
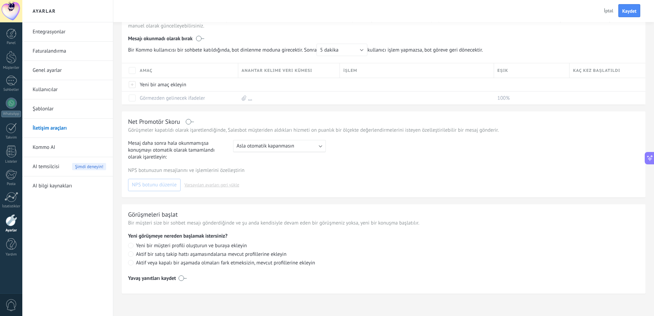
click at [59, 168] on span "AI temsilcisi" at bounding box center [46, 166] width 27 height 19
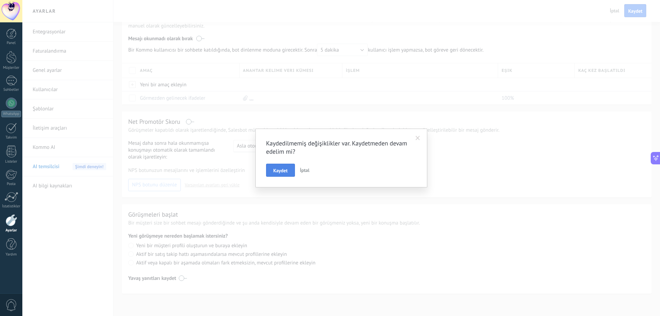
click at [274, 173] on span "Kaydet" at bounding box center [280, 170] width 14 height 5
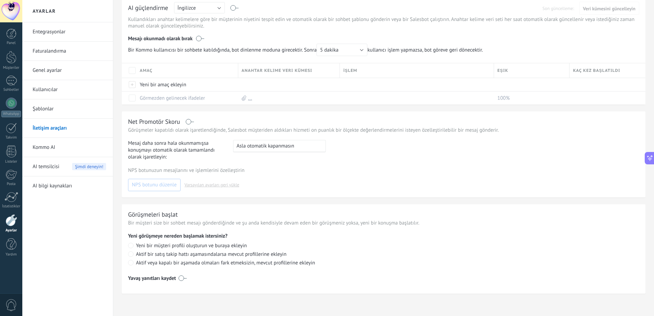
click at [14, 225] on div at bounding box center [11, 220] width 12 height 12
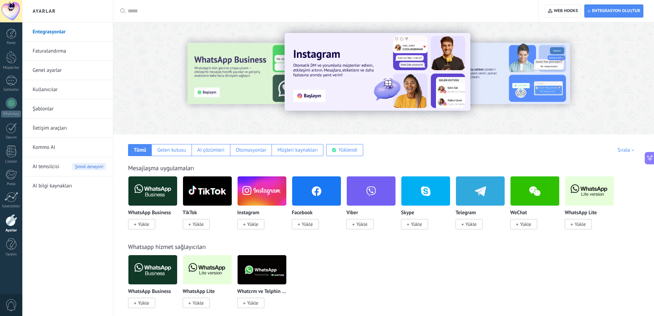
click at [169, 12] on input "text" at bounding box center [328, 11] width 401 height 7
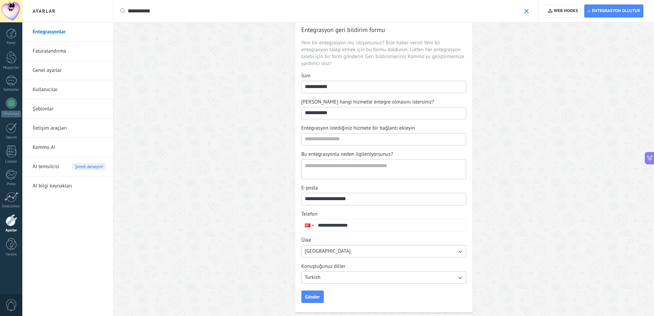
scroll to position [20, 0]
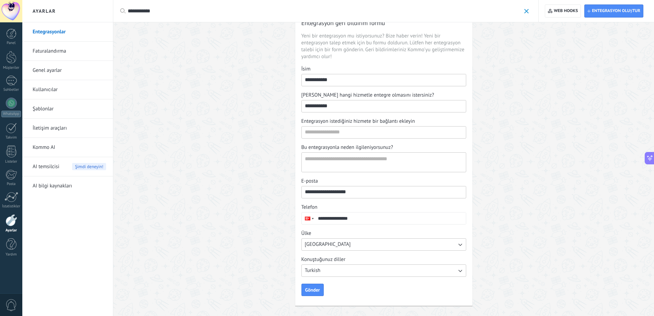
click at [361, 102] on input "**********" at bounding box center [384, 105] width 164 height 11
click at [315, 293] on button "Gönder" at bounding box center [313, 289] width 22 height 12
click at [364, 128] on input "Entegrasyon istediğiniz hizmete bir bağlantı ekleyin" at bounding box center [384, 131] width 164 height 11
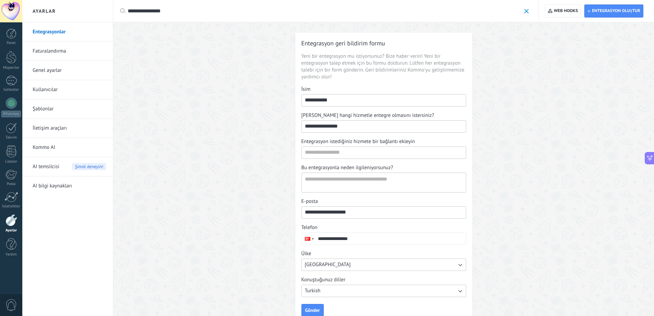
drag, startPoint x: 347, startPoint y: 125, endPoint x: 331, endPoint y: 127, distance: 15.9
click at [331, 127] on input "**********" at bounding box center [384, 126] width 164 height 11
type input "**********"
click at [336, 128] on input "**********" at bounding box center [384, 126] width 164 height 11
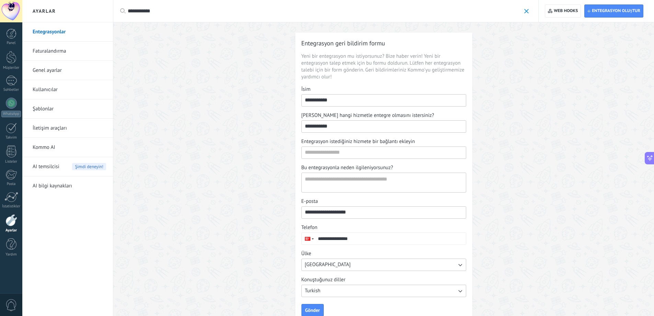
click at [336, 128] on input "**********" at bounding box center [384, 126] width 164 height 11
click at [341, 154] on input "Entegrasyon istediğiniz hizmete bir bağlantı ekleyin" at bounding box center [384, 152] width 164 height 11
paste input "**********"
type input "**********"
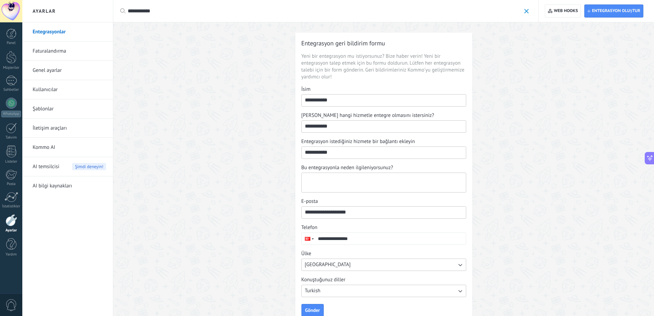
click at [338, 179] on textarea "Bu entegrasyonla neden ilgileniyorsunuz?" at bounding box center [383, 182] width 163 height 19
paste textarea "**********"
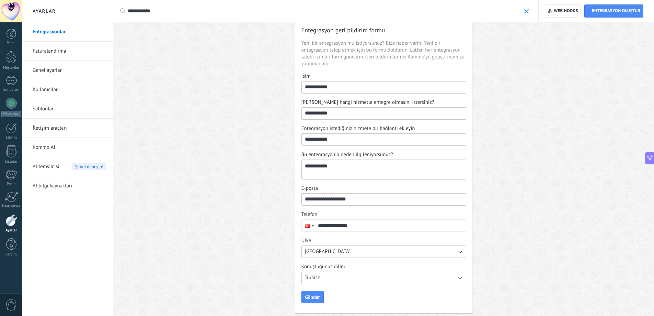
scroll to position [20, 0]
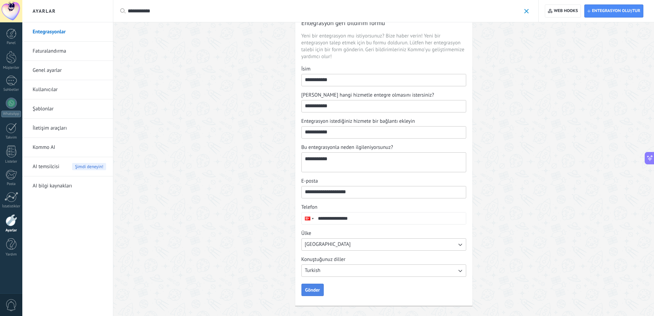
type textarea "**********"
click at [314, 287] on span "Gönder" at bounding box center [312, 289] width 15 height 5
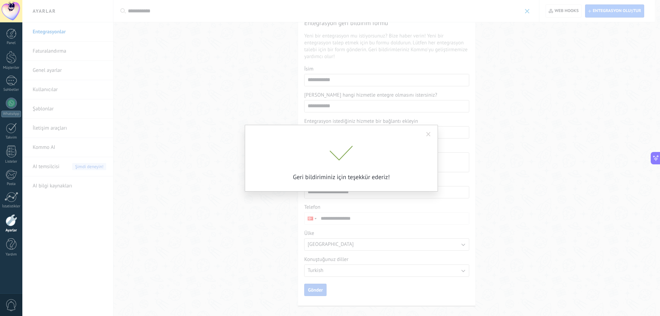
click at [245, 187] on div "Geri bildiriminiz için teşekkür ederiz!" at bounding box center [341, 158] width 193 height 67
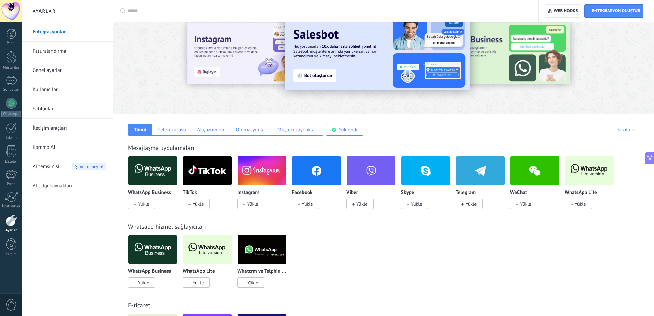
click at [564, 10] on span "Web hooks 0" at bounding box center [566, 10] width 24 height 5
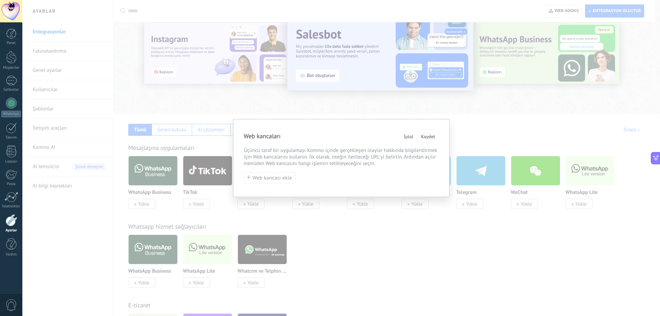
click at [413, 135] on button "İptal" at bounding box center [408, 136] width 15 height 13
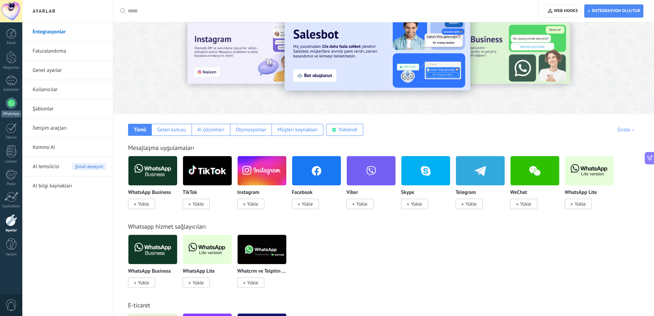
click at [11, 112] on div "WhatsApp" at bounding box center [11, 114] width 20 height 7
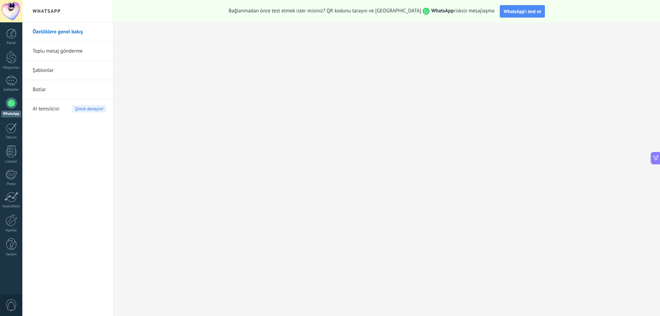
click at [431, 10] on strong "WhatsApp" at bounding box center [442, 11] width 22 height 7
click at [15, 39] on link "Panel" at bounding box center [11, 37] width 22 height 17
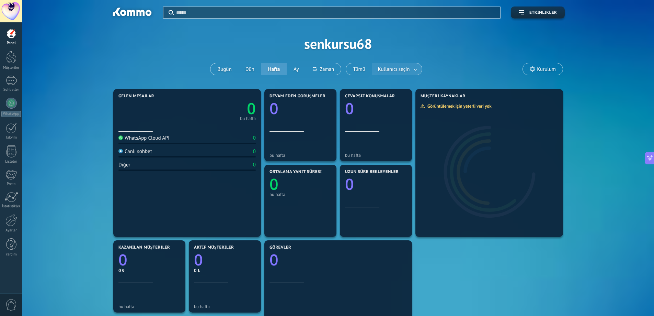
click at [401, 68] on span "Kullanıcı seçin" at bounding box center [394, 69] width 35 height 9
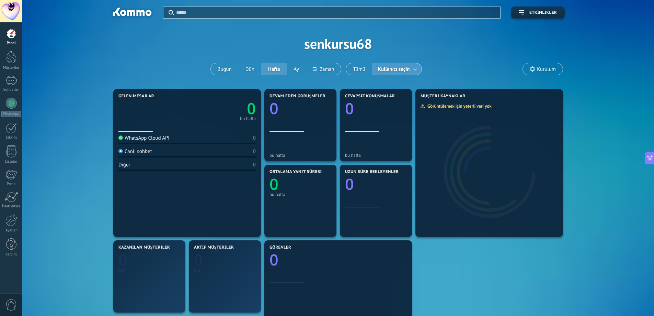
click at [403, 69] on span "Kullanıcı seçin" at bounding box center [394, 69] width 34 height 9
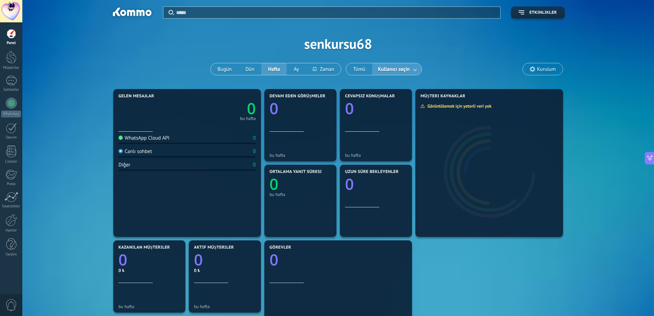
click at [415, 70] on link at bounding box center [416, 69] width 12 height 11
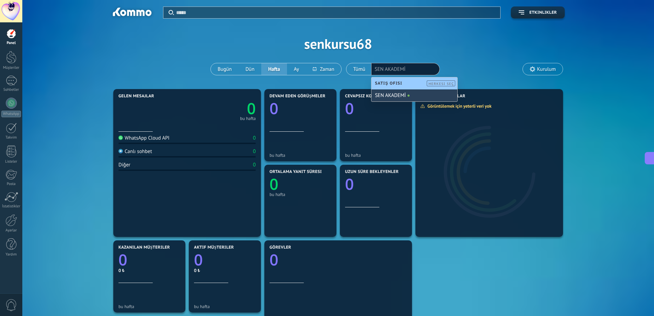
click at [408, 96] on span at bounding box center [409, 95] width 2 height 2
click at [447, 70] on div "Uygula Etkinlikler senkursu68 Bugün Dün Hafta Ay Tümü Kullanıcı seçin SEN AKADE…" at bounding box center [339, 43] width 612 height 87
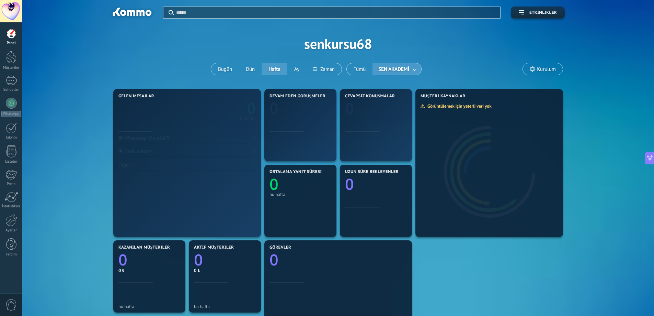
click at [412, 68] on link at bounding box center [415, 69] width 12 height 11
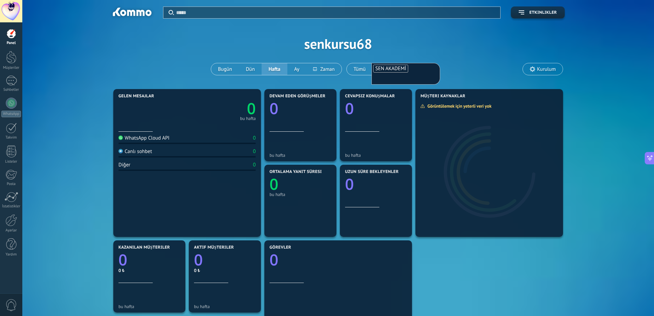
click at [404, 69] on span "SEN AKADEMİ" at bounding box center [391, 68] width 31 height 7
click at [449, 64] on div "Uygula Etkinlikler senkursu68 Bugün Dün Hafta Ay Tümü SEN AKADEMİ Satış Ofisi K…" at bounding box center [339, 43] width 612 height 87
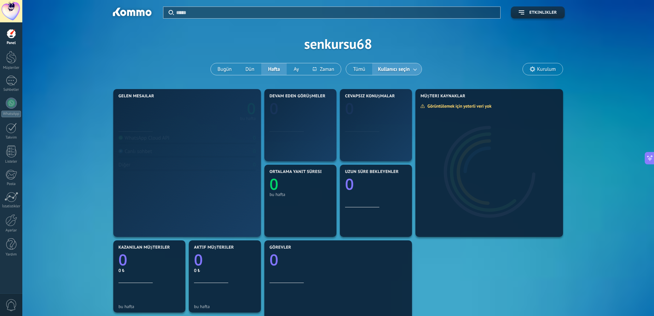
click at [538, 68] on span "Kurulum" at bounding box center [546, 69] width 19 height 6
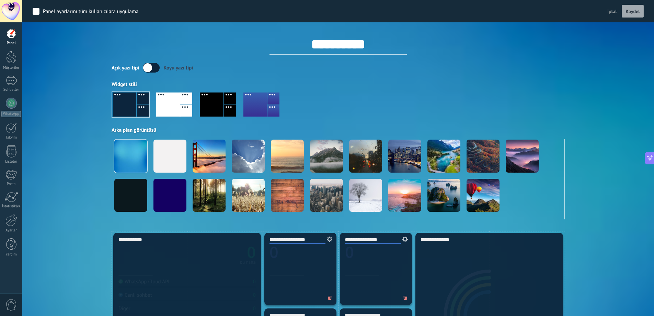
click at [376, 43] on input "**********" at bounding box center [338, 44] width 137 height 21
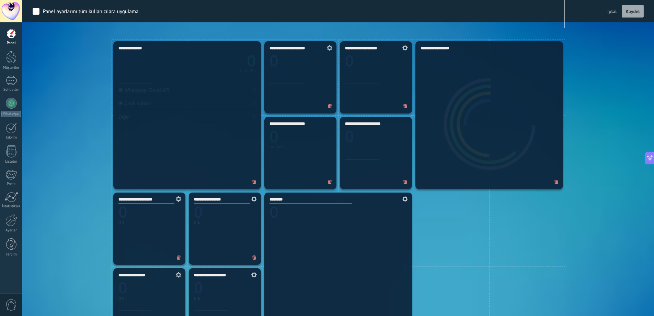
scroll to position [122, 0]
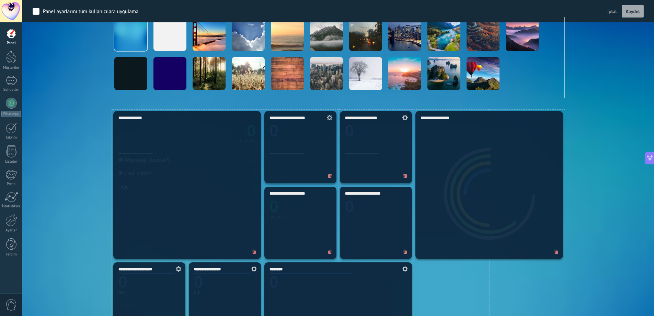
click at [612, 9] on span "İptal" at bounding box center [613, 11] width 10 height 6
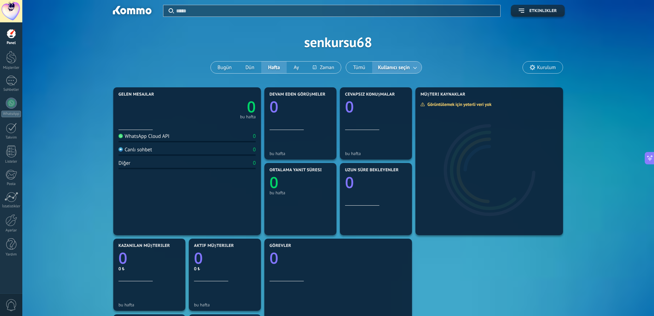
scroll to position [0, 0]
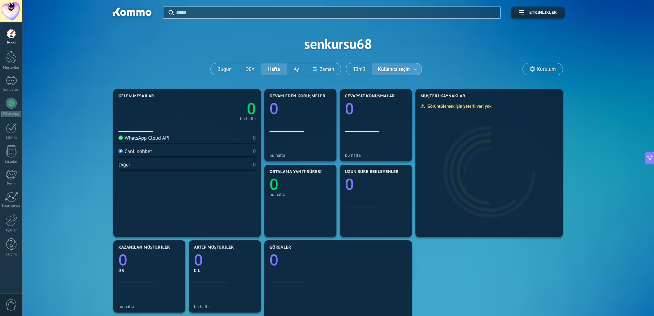
click at [536, 69] on span "Kurulum" at bounding box center [543, 69] width 40 height 12
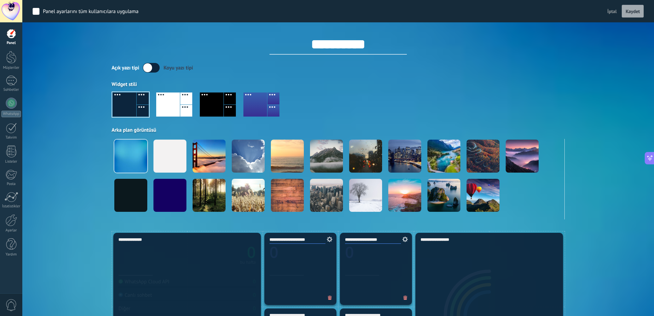
click at [613, 9] on span "İptal" at bounding box center [613, 11] width 10 height 6
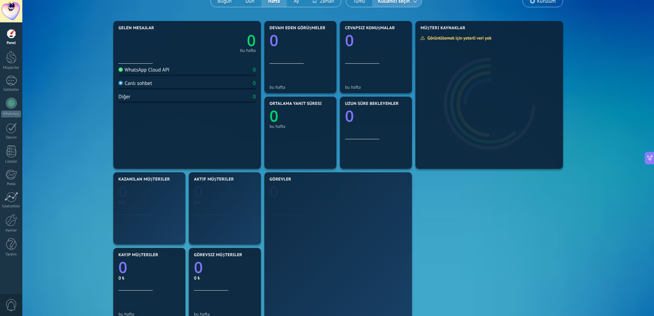
scroll to position [69, 0]
click at [198, 77] on div "WhatsApp Cloud API 0 Canlı sohbet 0 Diğer 0" at bounding box center [187, 113] width 137 height 101
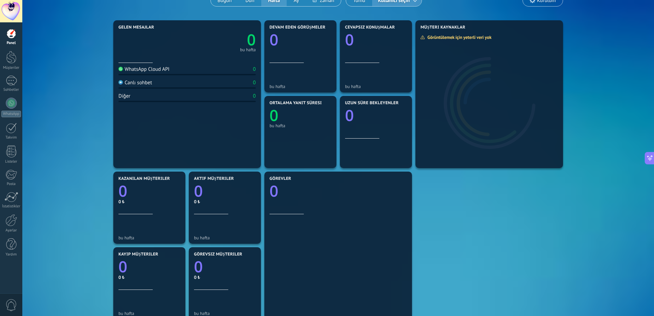
click at [199, 78] on div "WhatsApp Cloud API 0 Canlı sohbet 0 Diğer 0" at bounding box center [187, 113] width 137 height 101
click at [201, 84] on div "Canlı sohbet 0" at bounding box center [187, 83] width 137 height 9
click at [203, 89] on div "WhatsApp Cloud API 0 Canlı sohbet 0 Diğer 0" at bounding box center [187, 113] width 137 height 101
click at [260, 57] on section "Gelen mesajlar 0 bu hafta WhatsApp Cloud API 0 Canlı sohbet 0 Diğer 0" at bounding box center [187, 94] width 148 height 148
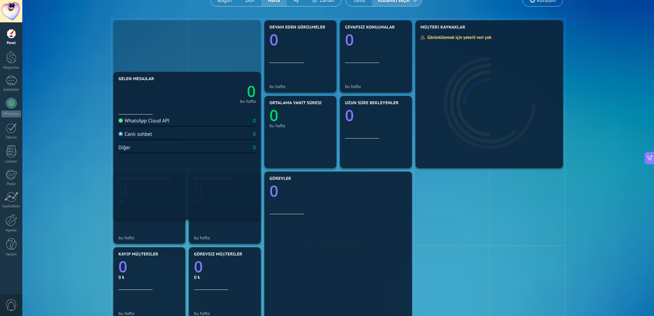
drag, startPoint x: 251, startPoint y: 51, endPoint x: 195, endPoint y: 153, distance: 116.3
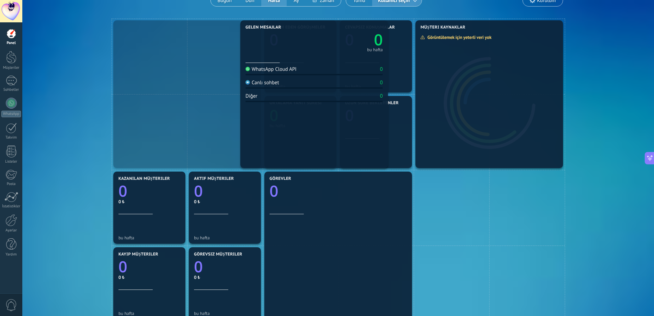
drag, startPoint x: 200, startPoint y: 138, endPoint x: 364, endPoint y: 127, distance: 163.9
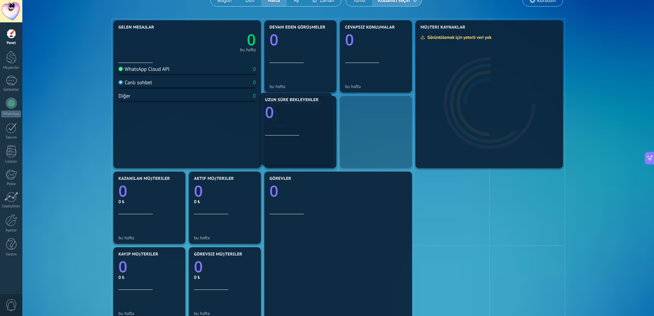
drag, startPoint x: 359, startPoint y: 111, endPoint x: 279, endPoint y: 108, distance: 80.1
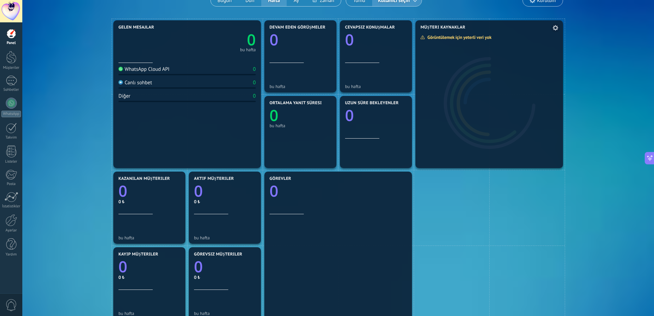
click at [432, 70] on div at bounding box center [490, 99] width 148 height 137
click at [463, 34] on div "Görüntülemek için yeterli veri yok" at bounding box center [459, 37] width 76 height 6
click at [556, 28] on icon at bounding box center [555, 27] width 5 height 5
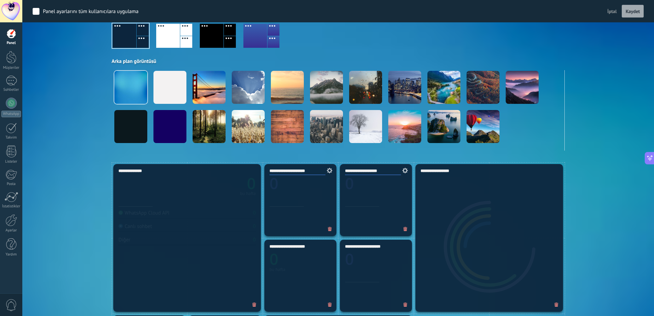
click at [565, 41] on div "Uygula Etkinlikler senkursu68 Bugün Dün Hafta Ay Tümü Kullanıcı seçin Kurulum" at bounding box center [339, 46] width 612 height 231
click at [617, 11] on button "İptal" at bounding box center [612, 11] width 15 height 10
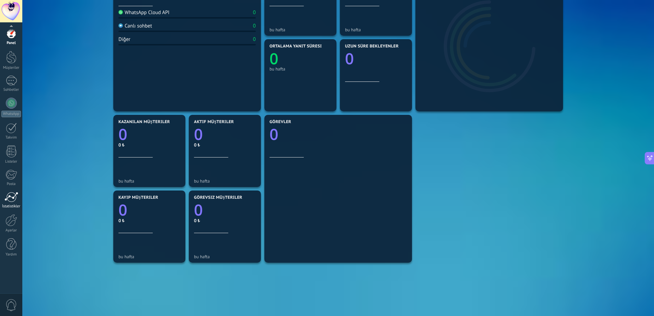
scroll to position [137, 0]
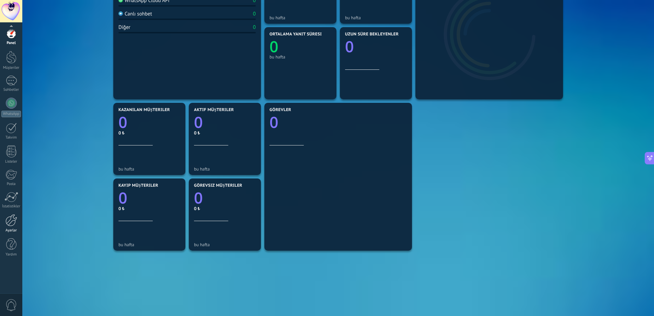
click at [14, 219] on div at bounding box center [11, 220] width 12 height 12
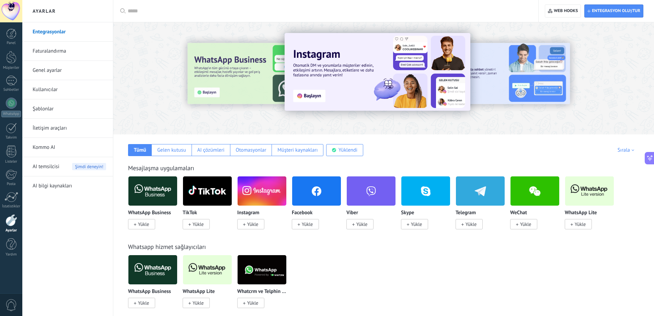
click at [8, 304] on span "0" at bounding box center [11, 305] width 12 height 12
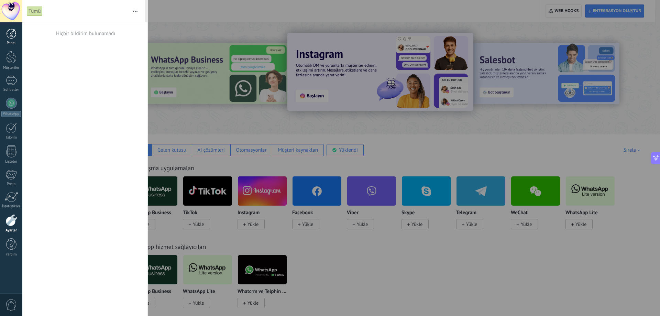
click at [14, 34] on div at bounding box center [11, 34] width 10 height 10
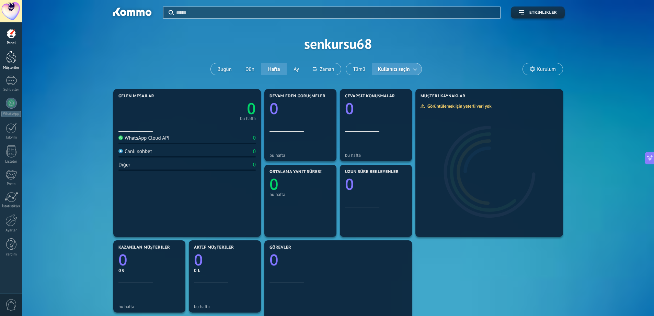
click at [15, 57] on div at bounding box center [11, 57] width 10 height 13
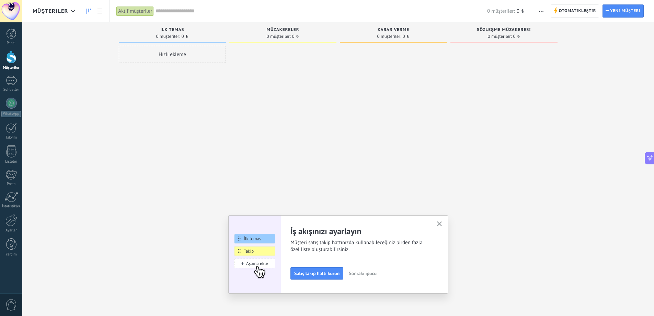
click at [176, 34] on span "0 müşteriler:" at bounding box center [168, 36] width 24 height 4
click at [146, 10] on div "Aktif müşteriler" at bounding box center [134, 11] width 37 height 10
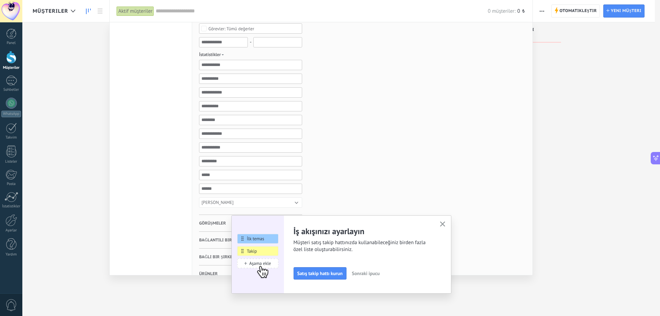
scroll to position [136, 0]
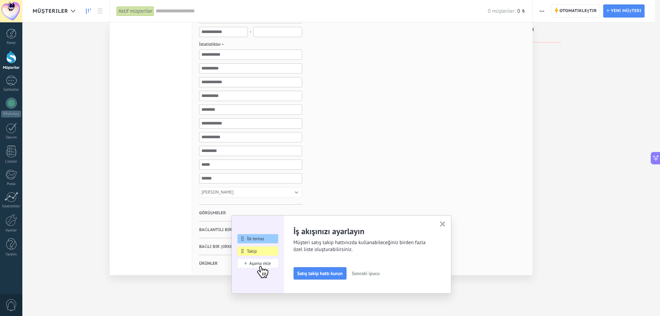
click at [438, 224] on button "button" at bounding box center [442, 224] width 9 height 9
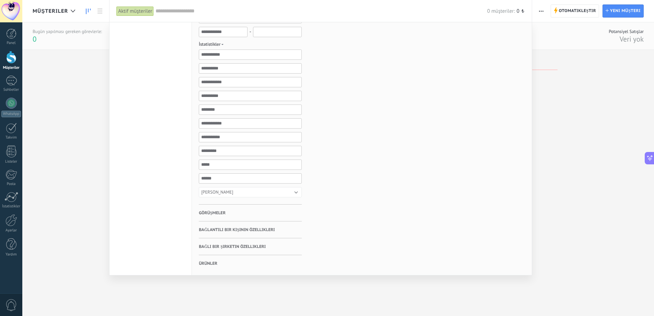
click at [171, 11] on input "text" at bounding box center [322, 11] width 332 height 7
click at [77, 58] on div at bounding box center [327, 158] width 654 height 316
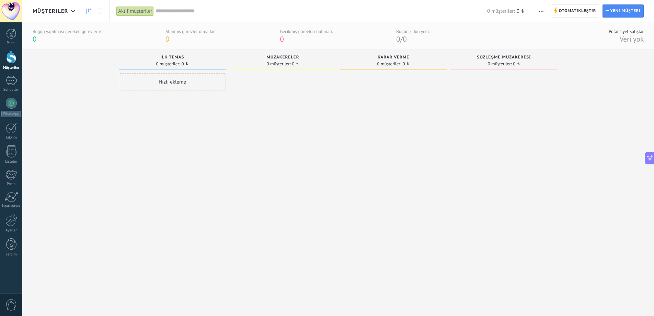
click at [542, 10] on span "button" at bounding box center [541, 10] width 4 height 13
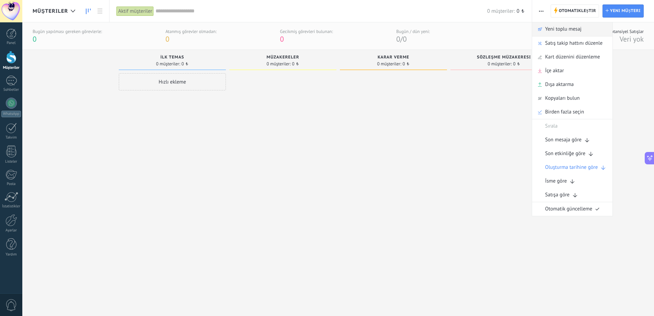
click at [578, 34] on span "Yeni toplu mesaj" at bounding box center [564, 29] width 36 height 14
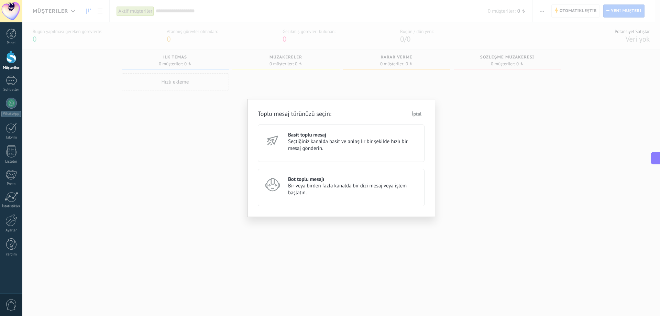
click at [298, 142] on span "Seçtiğiniz kanalda basit ve anlaşılır bir şekilde hızlı bir mesaj gönderin." at bounding box center [353, 145] width 130 height 14
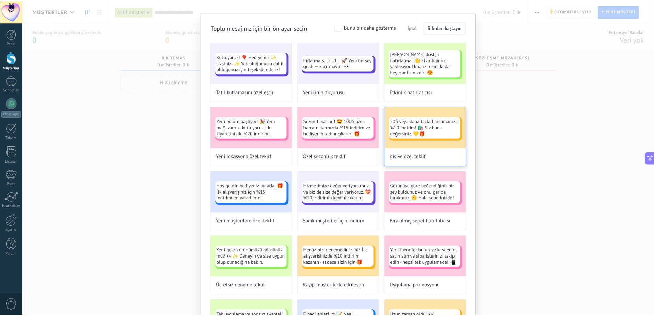
scroll to position [0, 0]
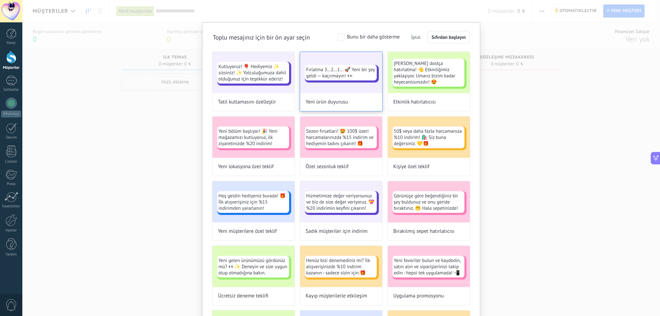
click at [350, 89] on div "Fırlatma 3...2...1... 🚀 Yeni bir şey geldi — kaçırmayın! 👀" at bounding box center [341, 72] width 82 height 41
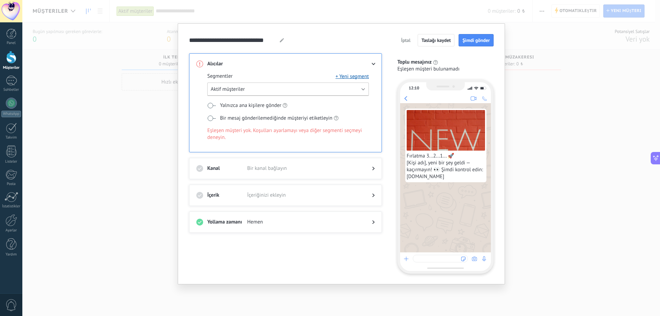
click at [285, 91] on button "Aktif müşteriler" at bounding box center [287, 88] width 161 height 13
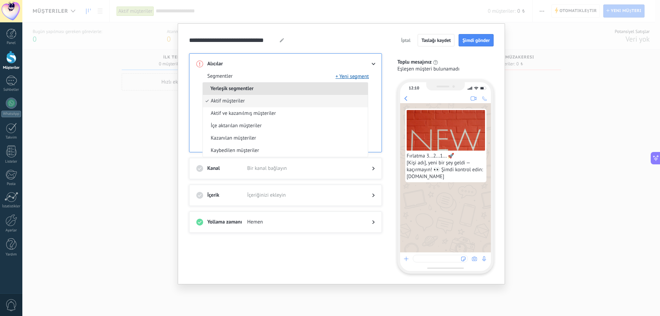
click at [285, 91] on li "Yerleşik segmentler" at bounding box center [285, 88] width 165 height 12
click at [175, 134] on div "**********" at bounding box center [340, 158] width 637 height 316
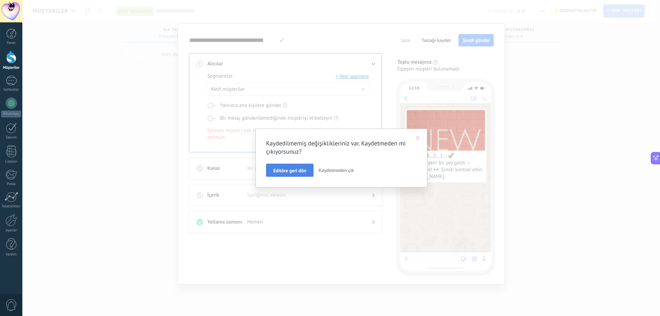
drag, startPoint x: 341, startPoint y: 168, endPoint x: 287, endPoint y: 168, distance: 55.0
click at [287, 168] on div "Editöre geri dön Kaydetmeden çık" at bounding box center [341, 170] width 150 height 13
click at [288, 169] on span "Editöre geri dön" at bounding box center [289, 170] width 33 height 5
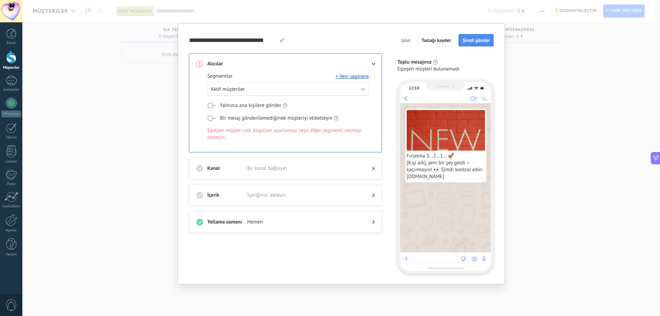
click at [275, 222] on span "Hemen" at bounding box center [304, 221] width 114 height 7
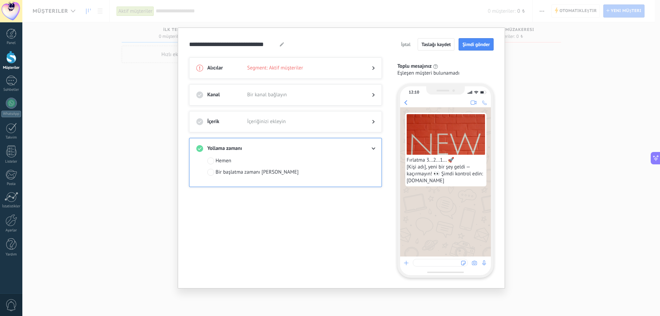
click at [356, 122] on span "İçeriğinizi ekleyin" at bounding box center [304, 121] width 114 height 7
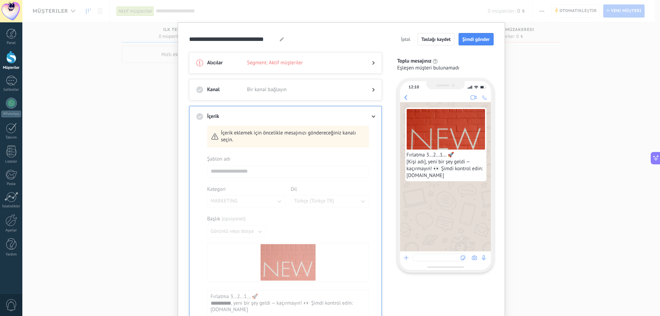
click at [353, 117] on span at bounding box center [304, 116] width 114 height 7
click at [355, 86] on div "Kanal Bir kanal bağlayın" at bounding box center [285, 89] width 193 height 21
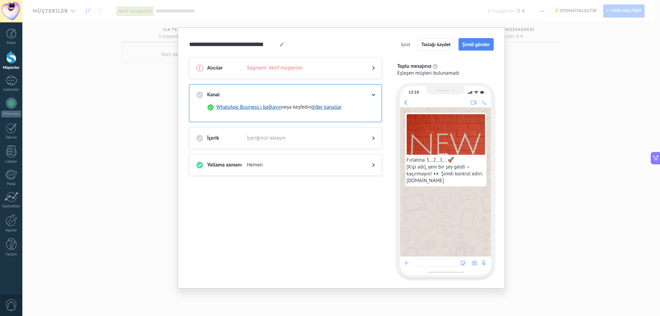
click at [373, 93] on div at bounding box center [368, 94] width 14 height 7
click at [426, 73] on span "Eşleşen müşteri bulunamadı" at bounding box center [428, 73] width 62 height 7
click at [408, 43] on span "İptal" at bounding box center [406, 44] width 10 height 5
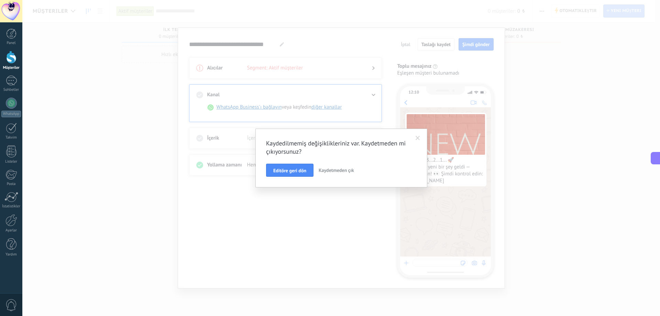
click at [323, 172] on span "Kaydetmeden çık" at bounding box center [335, 170] width 35 height 6
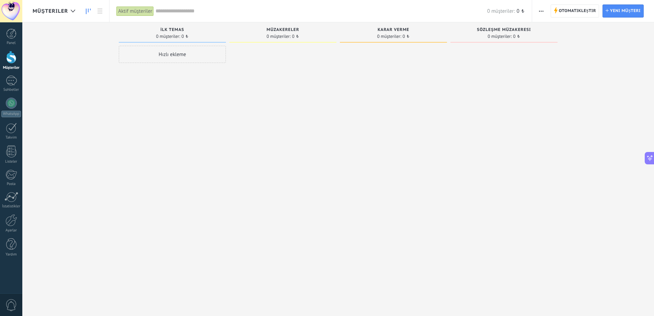
click at [540, 9] on span "button" at bounding box center [541, 10] width 4 height 13
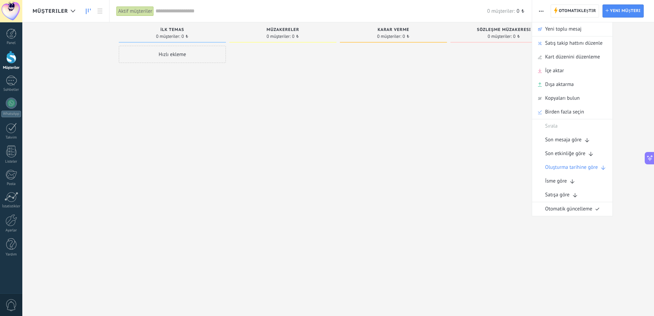
click at [516, 92] on div at bounding box center [504, 159] width 107 height 226
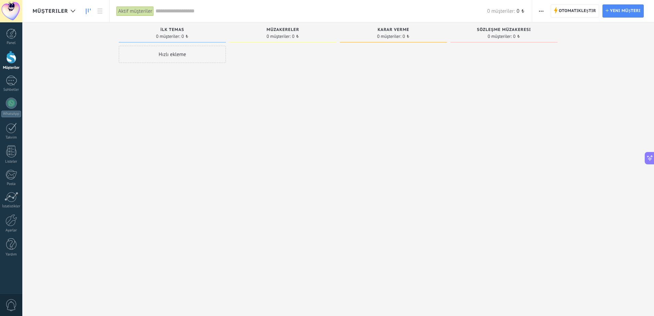
click at [170, 14] on input "text" at bounding box center [322, 11] width 332 height 7
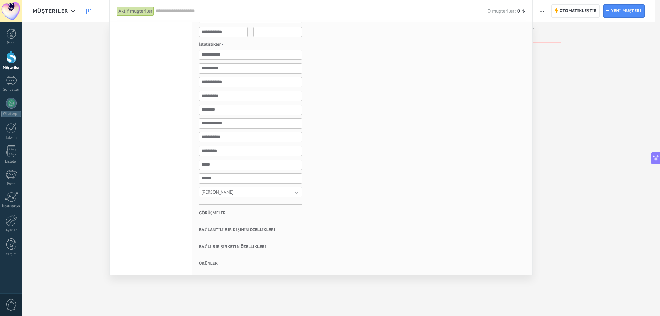
click at [102, 8] on div at bounding box center [330, 158] width 660 height 316
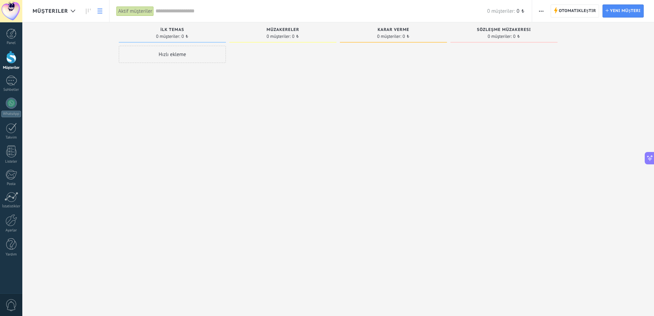
click at [102, 8] on link at bounding box center [100, 10] width 12 height 13
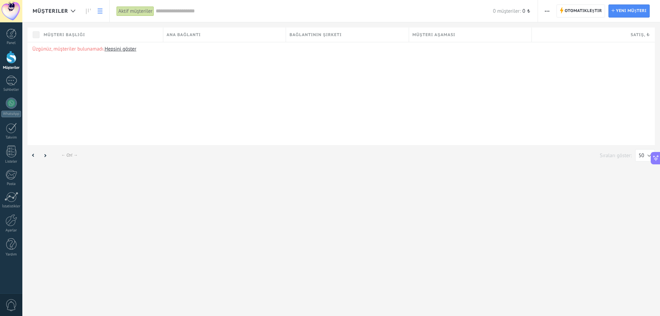
click at [401, 221] on div "Müşteriler Otomatikleştir Yeni toplu mesaj Satış takip hattını düzenle Yazdır İ…" at bounding box center [340, 158] width 637 height 316
click at [435, 218] on div "Müşteriler Otomatikleştir Yeni toplu mesaj Satış takip hattını düzenle Yazdır İ…" at bounding box center [340, 158] width 637 height 316
click at [463, 199] on div "Müşteriler Otomatikleştir Yeni toplu mesaj Satış takip hattını düzenle Yazdır İ…" at bounding box center [340, 158] width 637 height 316
click at [8, 37] on div at bounding box center [11, 34] width 10 height 10
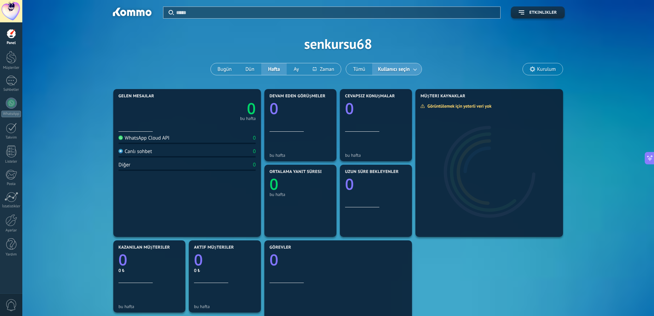
click at [269, 14] on input "text" at bounding box center [336, 12] width 320 height 7
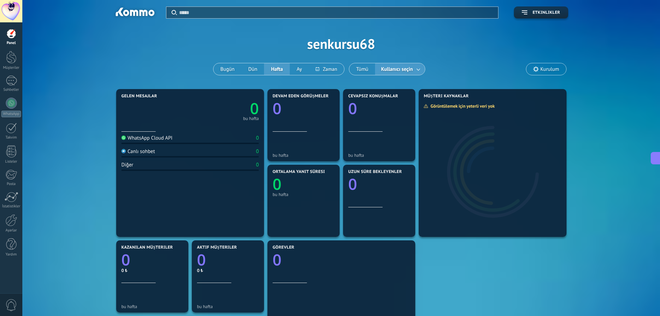
click at [266, 14] on input "text" at bounding box center [336, 12] width 315 height 7
click at [7, 242] on div at bounding box center [11, 244] width 10 height 12
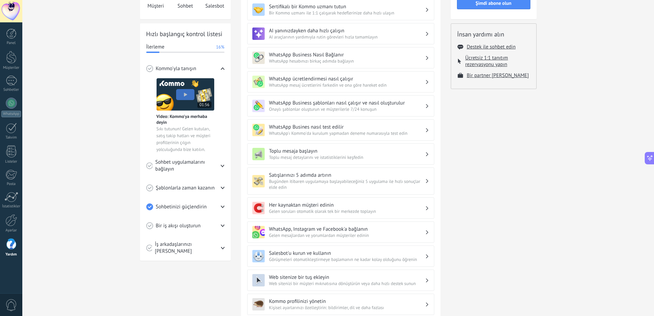
scroll to position [83, 0]
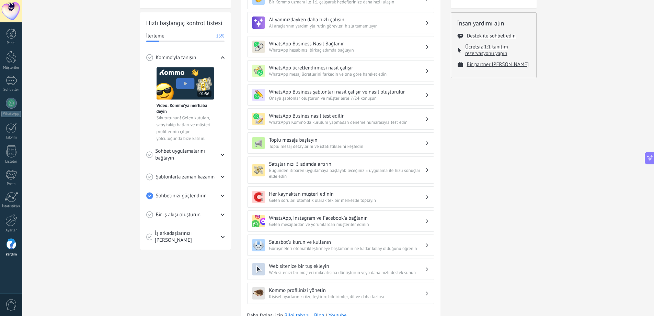
click at [150, 194] on circle at bounding box center [149, 195] width 6 height 6
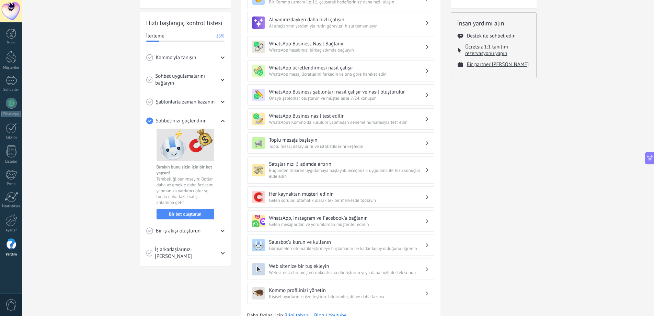
click at [149, 115] on div "Sohbetinizi güçlendirin" at bounding box center [185, 120] width 78 height 19
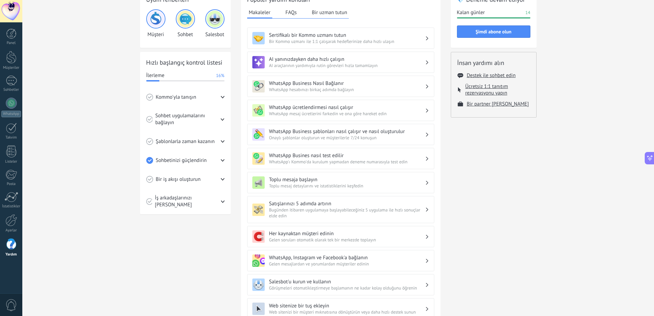
scroll to position [0, 0]
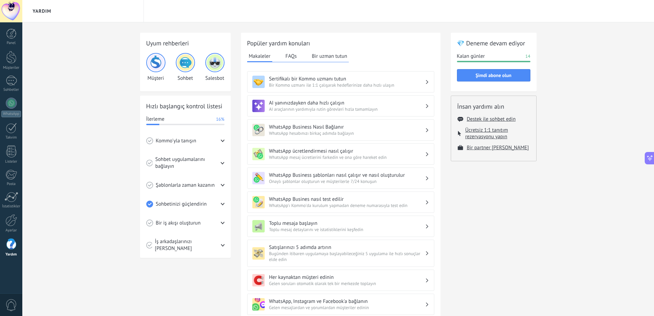
click at [177, 112] on div "Hızlı başlangıç kontrol listesi İlerleme 16% Kommo'yla tanışın Video: Kommo'ya …" at bounding box center [185, 177] width 91 height 162
click at [65, 10] on div "Yardım" at bounding box center [83, 11] width 122 height 22
click at [309, 32] on div "Uyum rehberleri Müşteri Sohbet Salesbot Hızlı başlangıç kontrol listesi İlerlem…" at bounding box center [338, 227] width 632 height 411
click at [340, 21] on div "Yardım" at bounding box center [338, 11] width 632 height 22
click at [300, 54] on div "Makaleler FAQs Bir uzman tutun" at bounding box center [298, 56] width 102 height 11
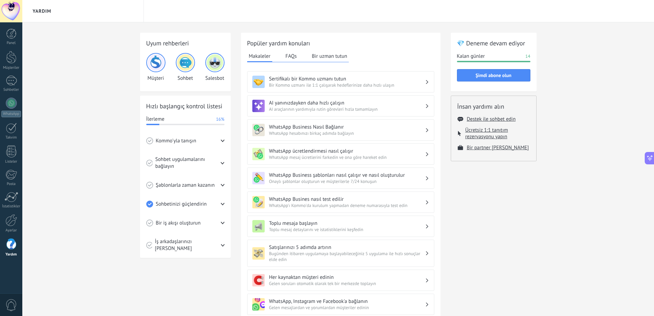
click at [289, 56] on button "FAQs" at bounding box center [291, 56] width 15 height 10
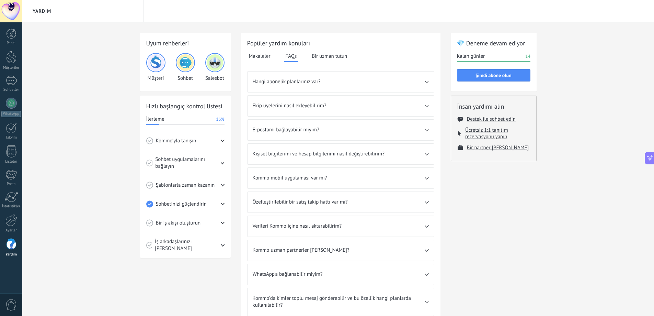
click at [264, 55] on button "Makaleler" at bounding box center [259, 56] width 25 height 10
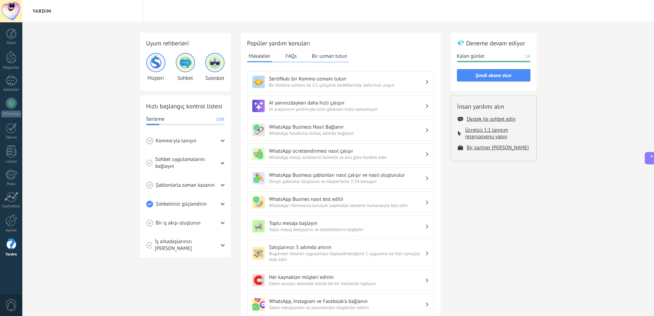
click at [283, 57] on div "Makaleler FAQs Bir uzman tutun" at bounding box center [298, 56] width 102 height 11
click at [296, 60] on button "FAQs" at bounding box center [291, 56] width 15 height 10
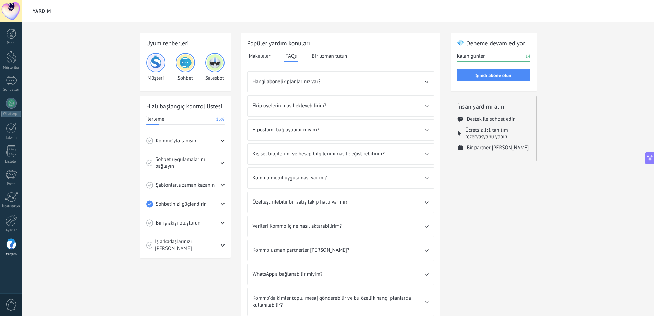
click at [335, 80] on span "Hangi abonelik planlarınız var?" at bounding box center [339, 81] width 172 height 7
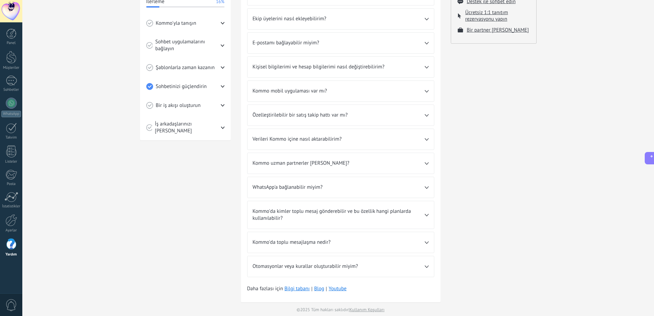
scroll to position [125, 0]
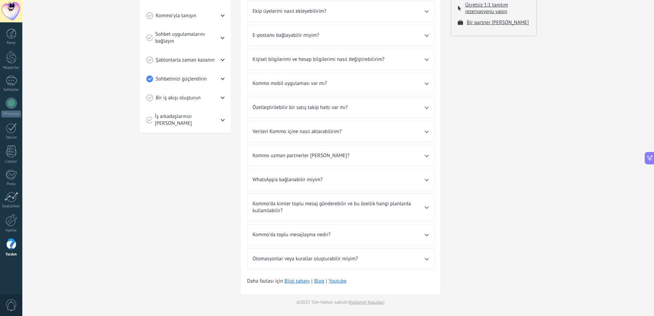
click at [330, 262] on div "Otomasyonlar veya kurallar oluşturabilir miyim?" at bounding box center [341, 258] width 187 height 21
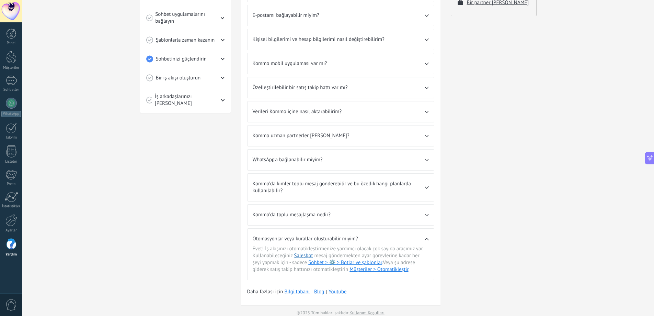
scroll to position [156, 0]
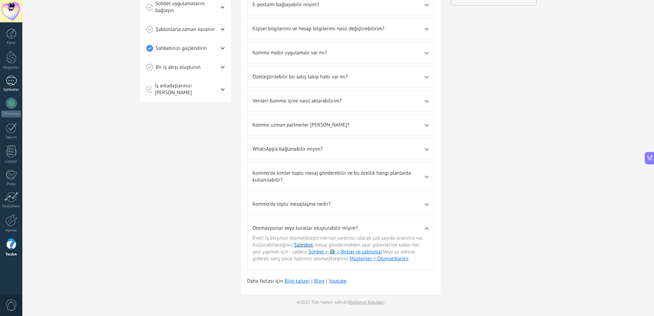
click at [14, 78] on div at bounding box center [11, 81] width 11 height 10
